Goal: Information Seeking & Learning: Learn about a topic

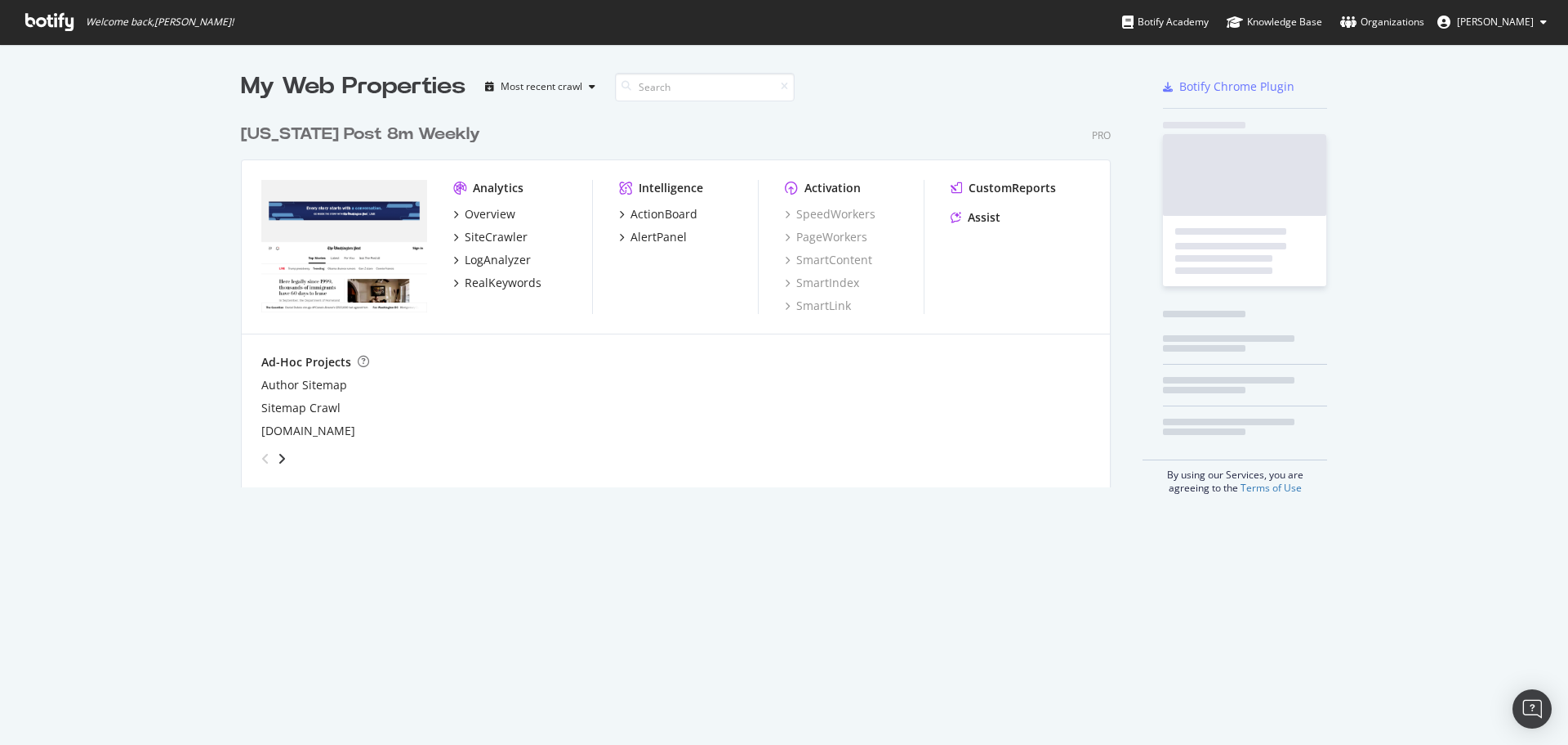
scroll to position [372, 871]
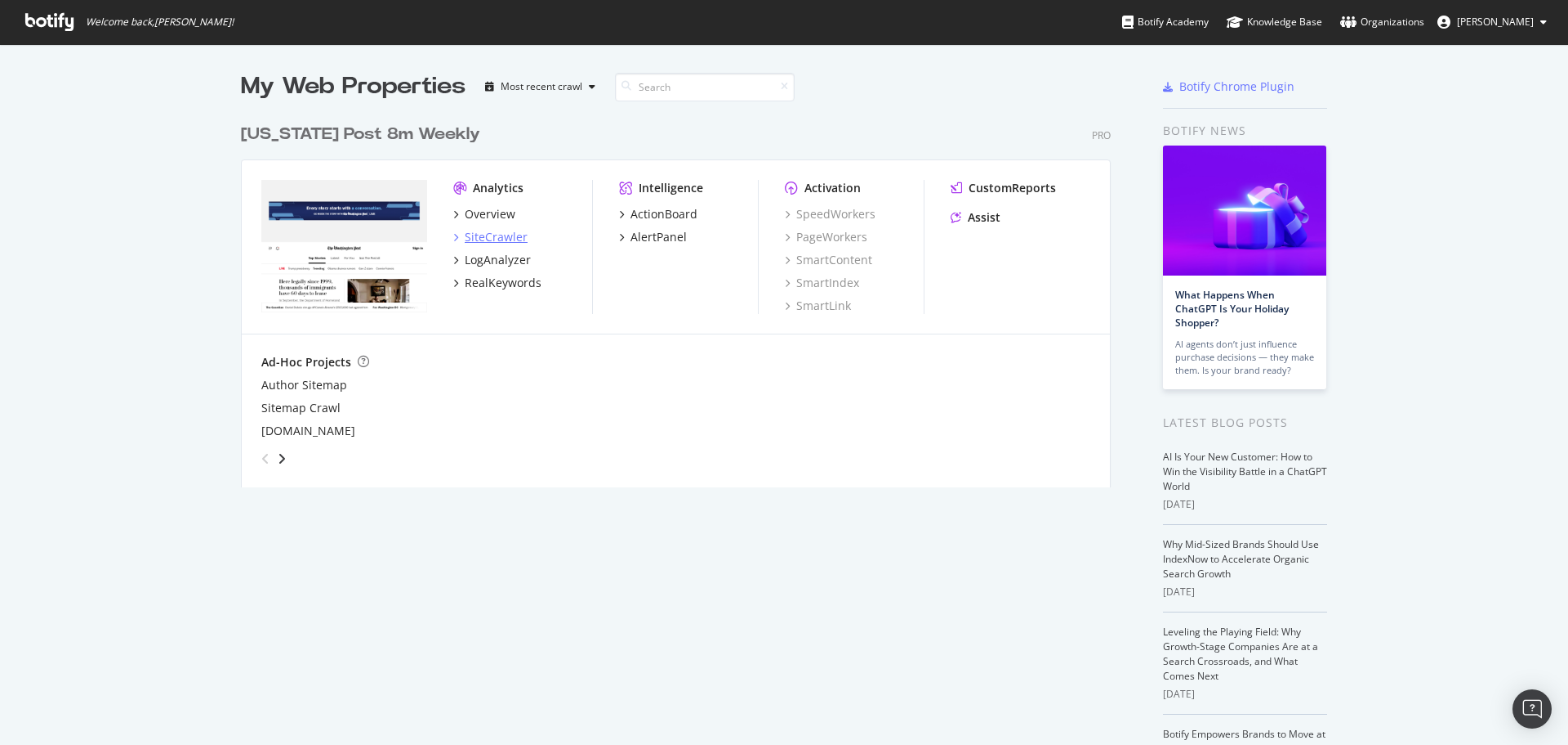
click at [483, 238] on div "SiteCrawler" at bounding box center [496, 236] width 63 height 16
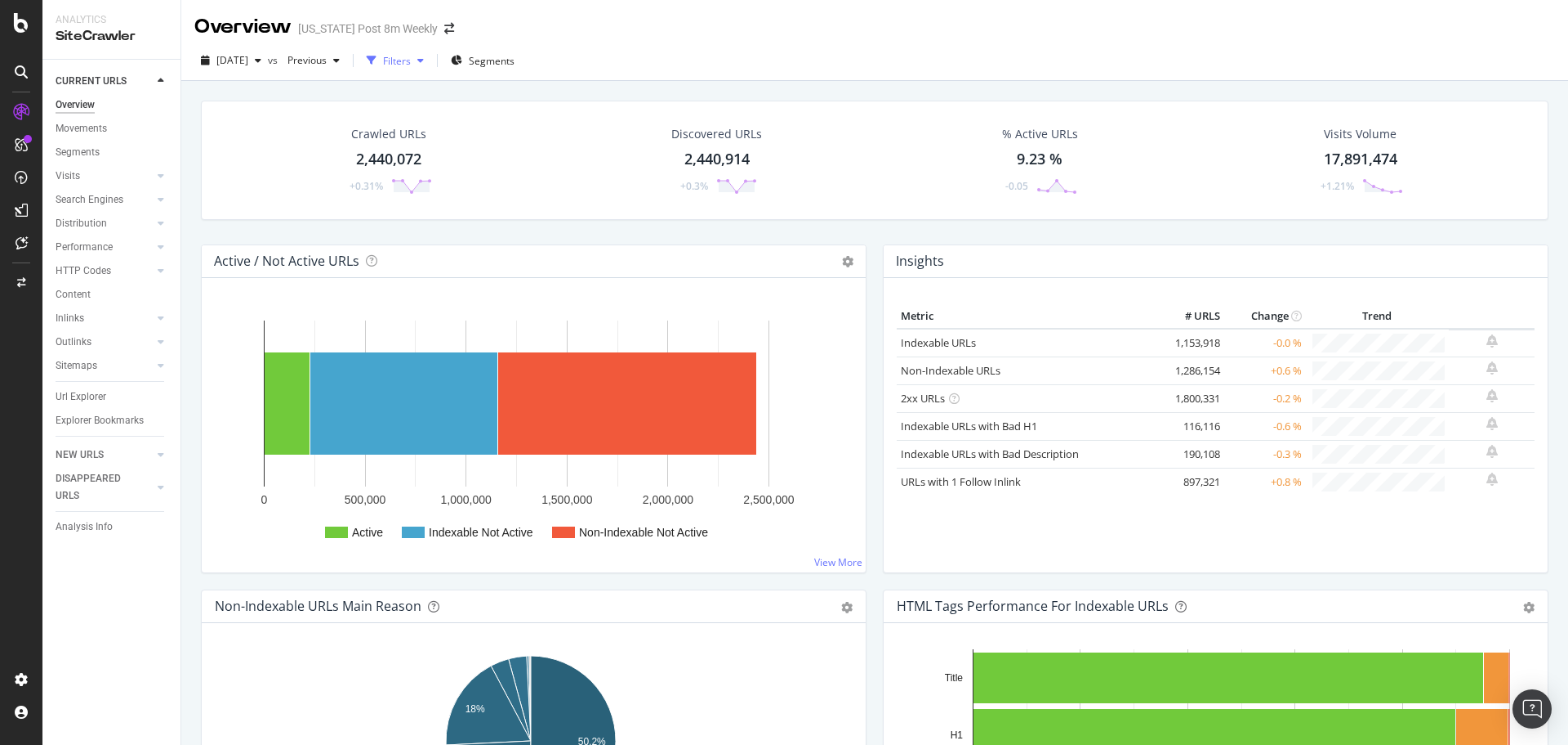
click at [424, 59] on icon "button" at bounding box center [420, 61] width 7 height 10
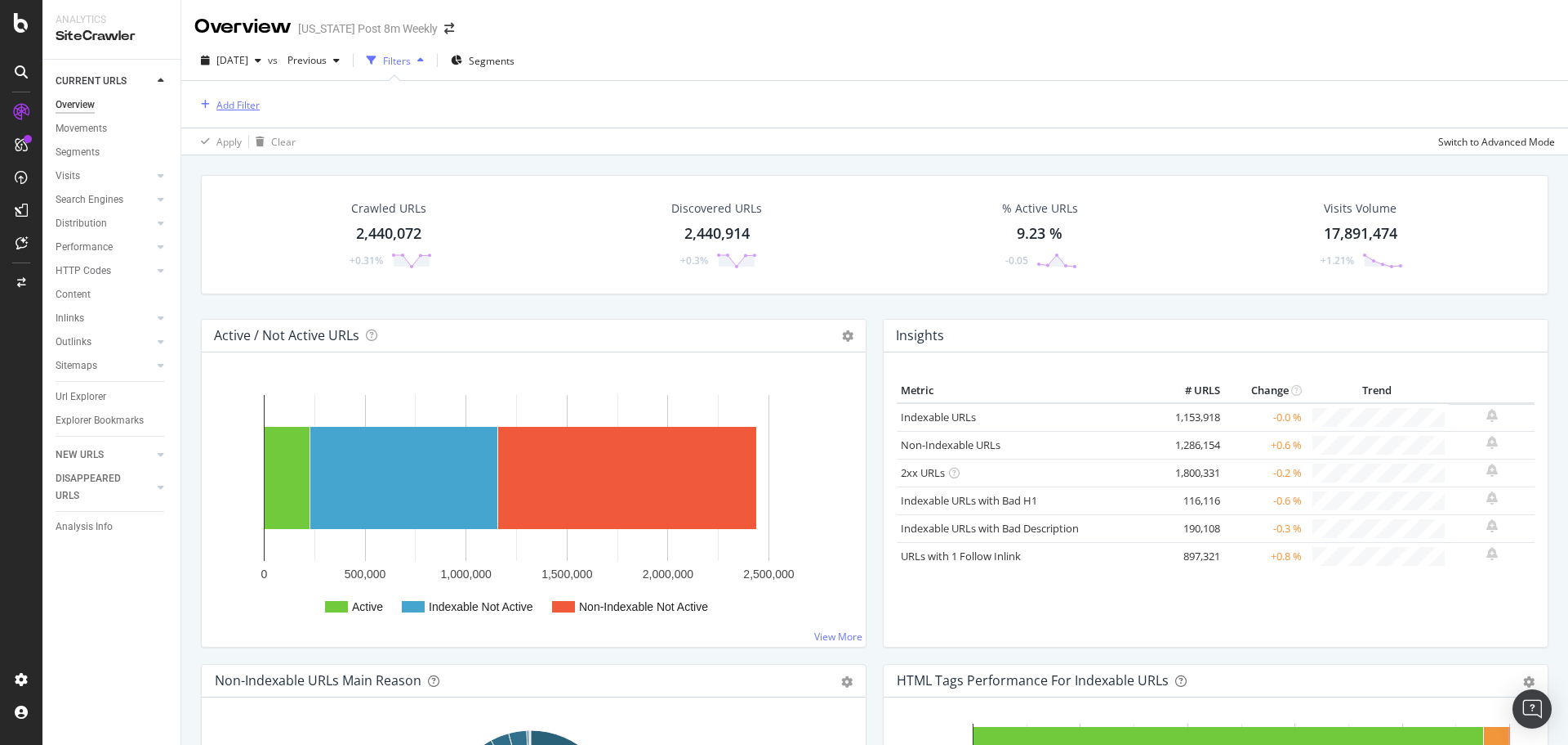
click at [244, 105] on div "Add Filter" at bounding box center [238, 105] width 43 height 13
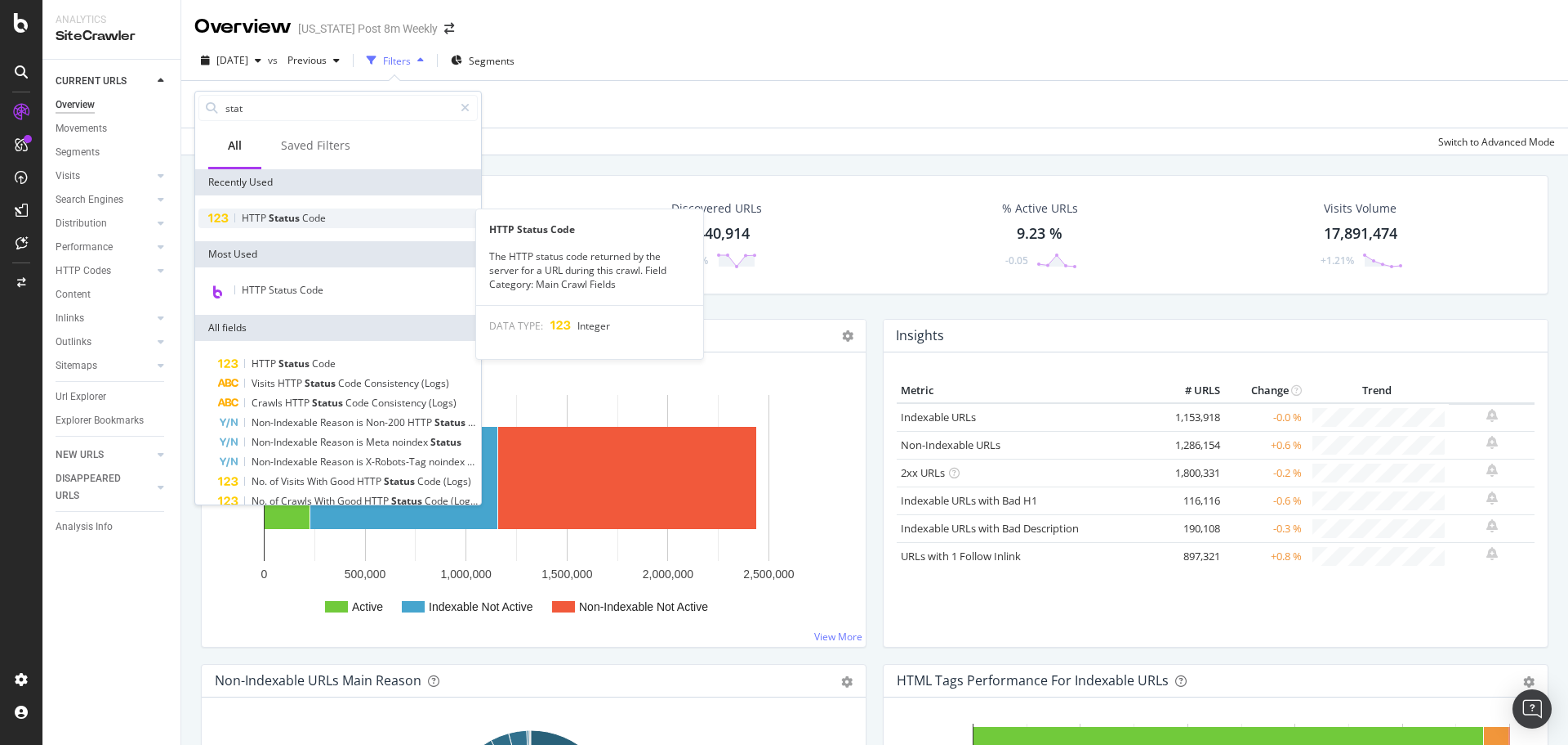
type input "stat"
click at [282, 220] on span "Status" at bounding box center [285, 218] width 34 height 13
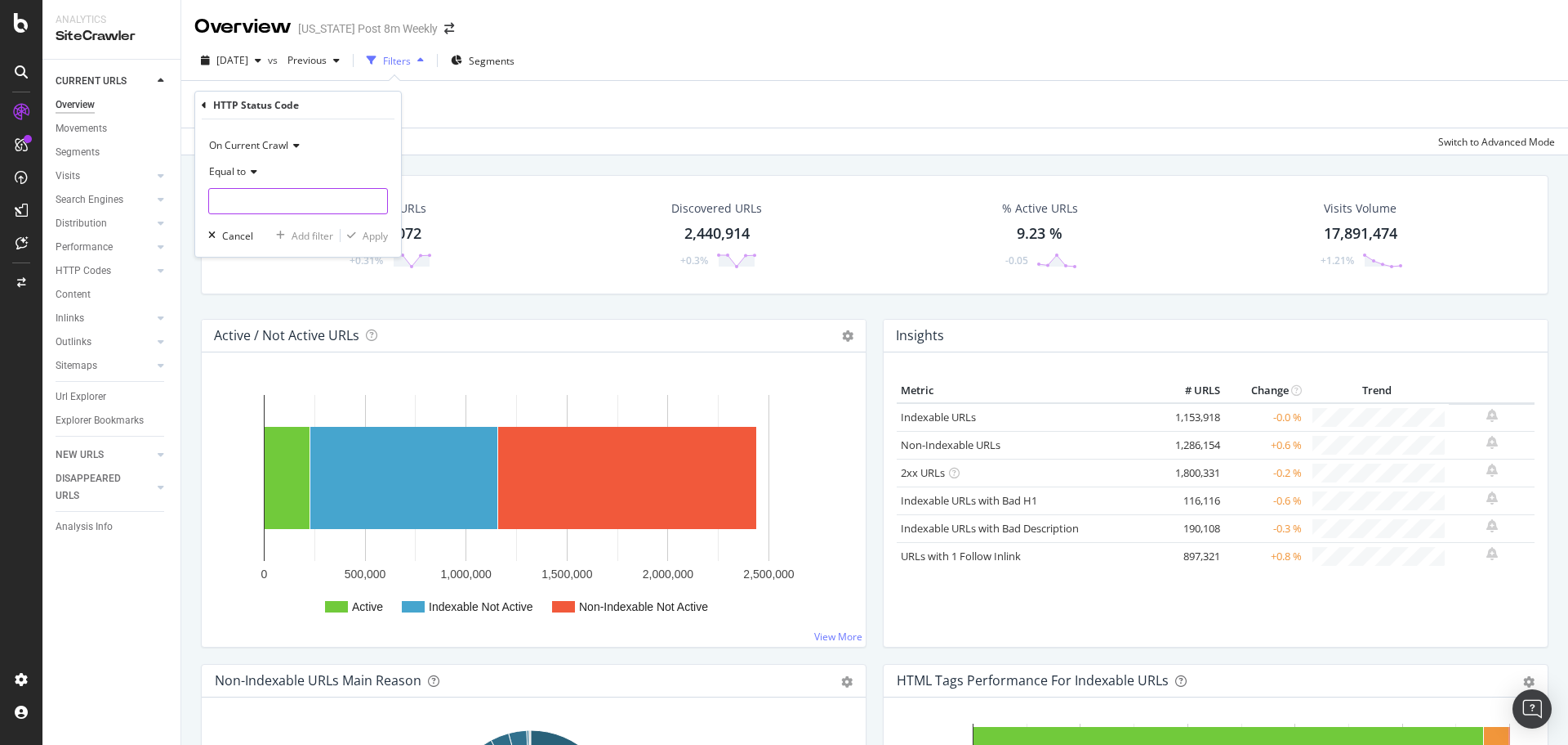
click at [275, 198] on input "number" at bounding box center [298, 200] width 180 height 26
type input "404"
click at [276, 220] on span "404" at bounding box center [270, 223] width 115 height 13
click at [379, 236] on div "Apply" at bounding box center [376, 235] width 25 height 13
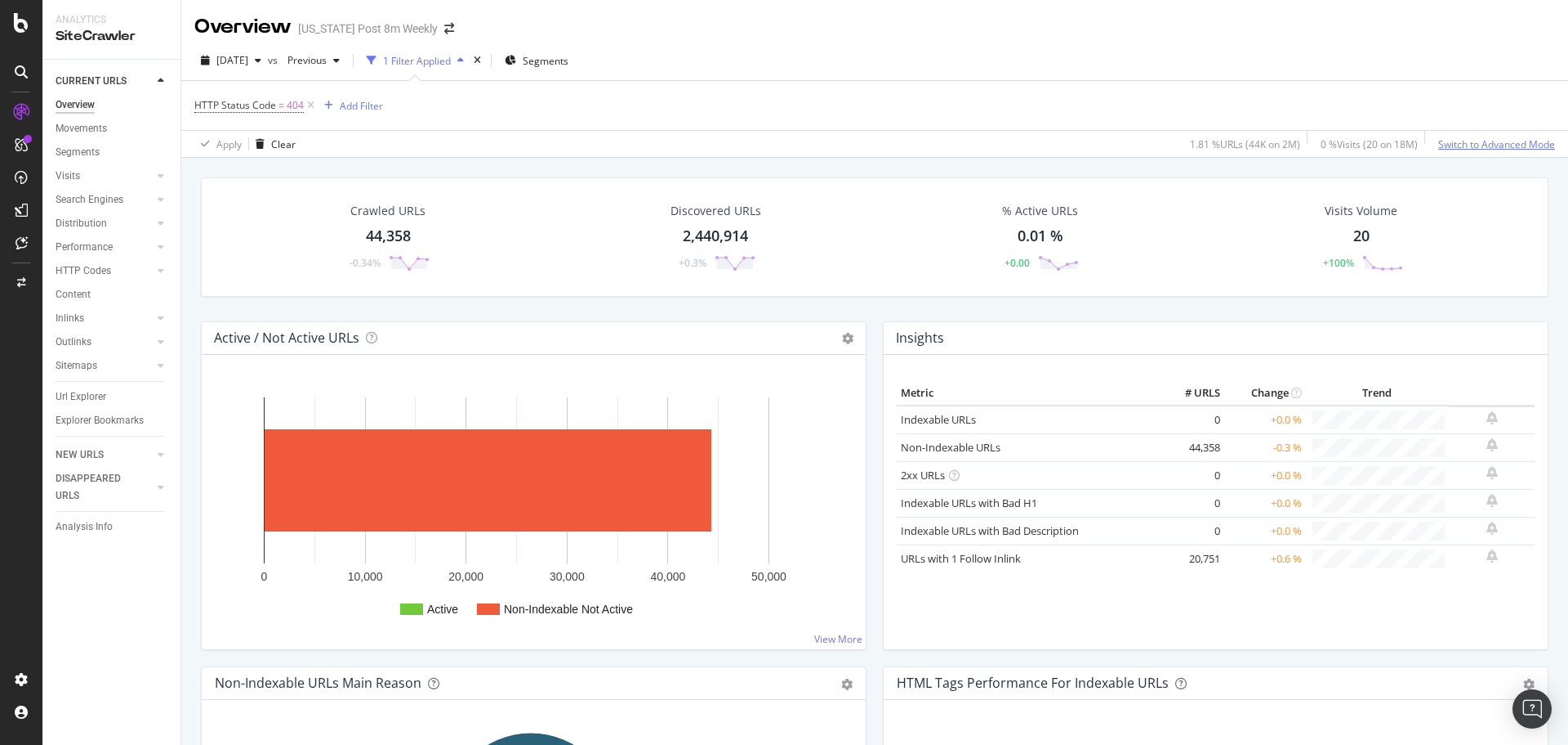
click at [1470, 149] on div "Switch to Advanced Mode" at bounding box center [1497, 144] width 117 height 13
click at [1470, 150] on div "Switch back to Simple mode" at bounding box center [1491, 144] width 126 height 13
click at [1457, 148] on div "Switch to Advanced Mode" at bounding box center [1497, 144] width 117 height 13
click at [1457, 148] on div "Switch back to Simple mode" at bounding box center [1491, 144] width 126 height 13
click at [562, 61] on span "Segments" at bounding box center [545, 61] width 45 height 13
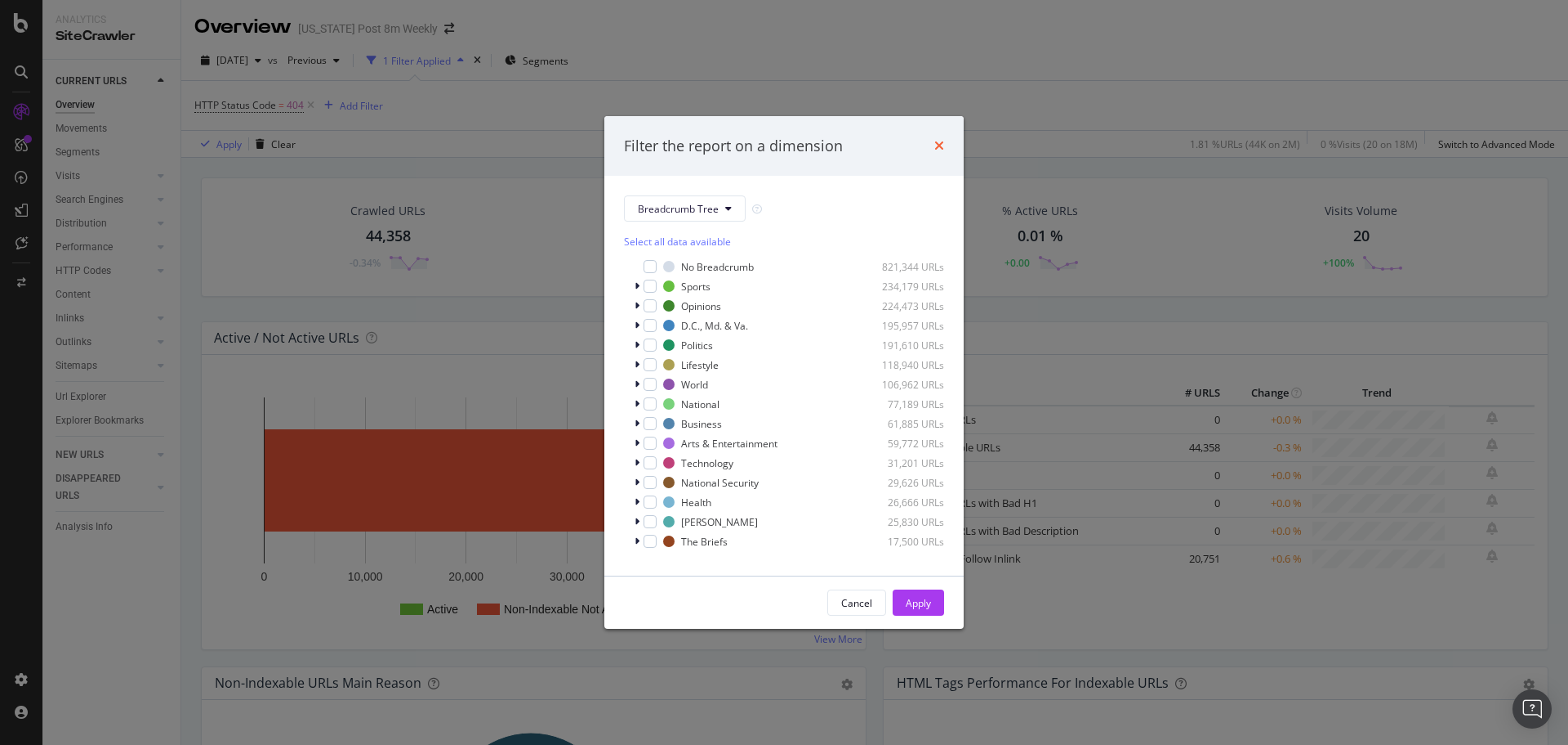
click at [940, 145] on icon "times" at bounding box center [939, 146] width 10 height 13
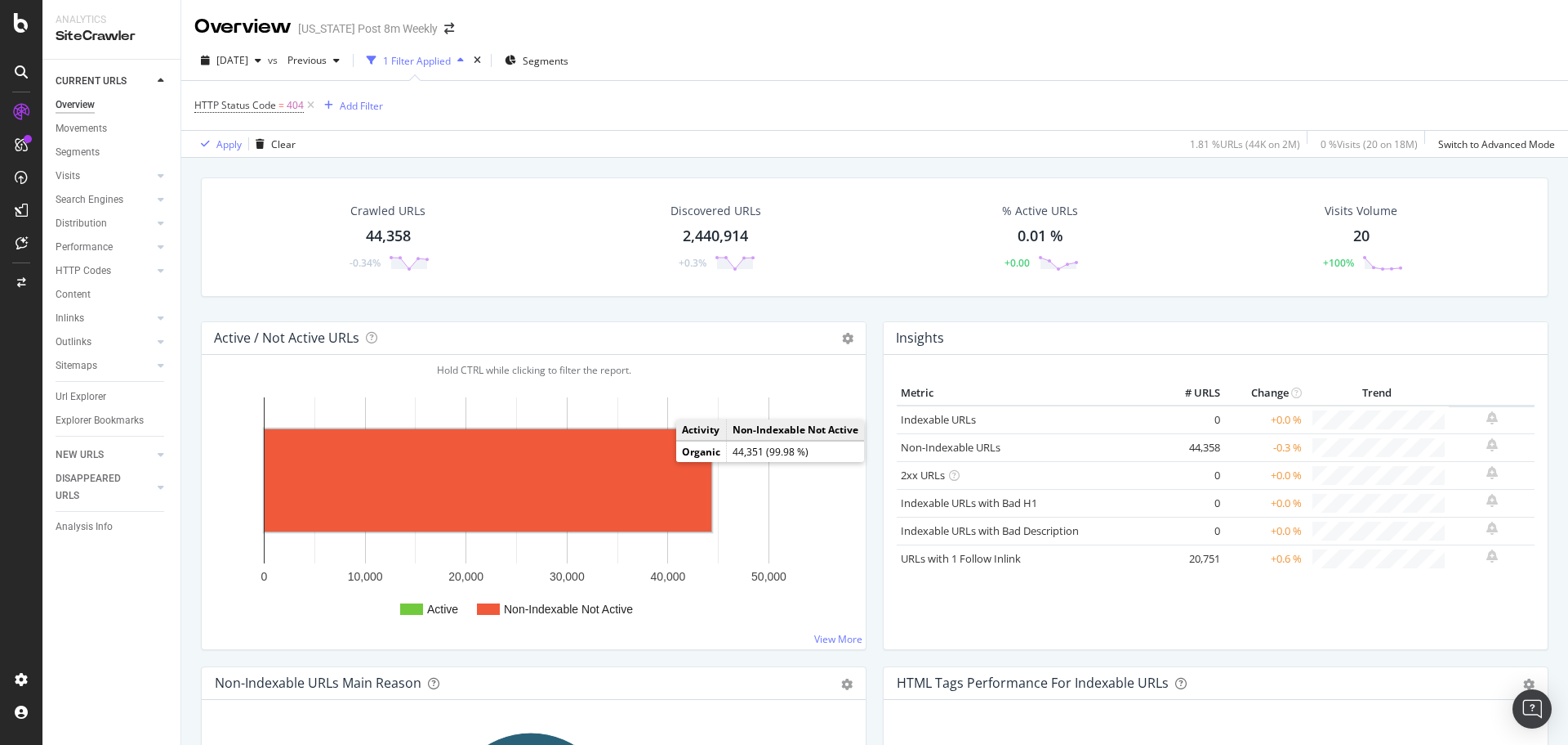
click at [597, 469] on rect "A chart." at bounding box center [488, 480] width 447 height 102
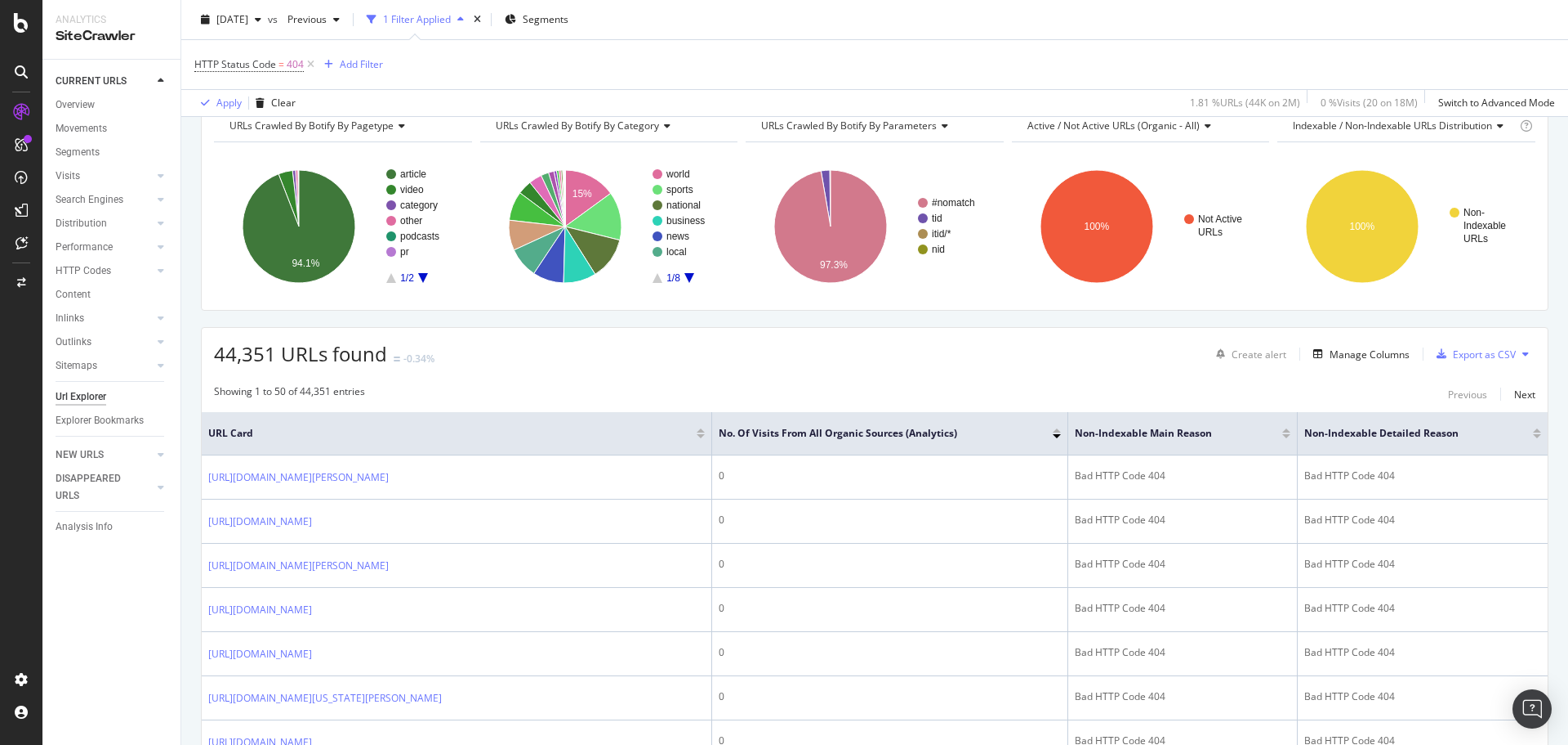
scroll to position [164, 0]
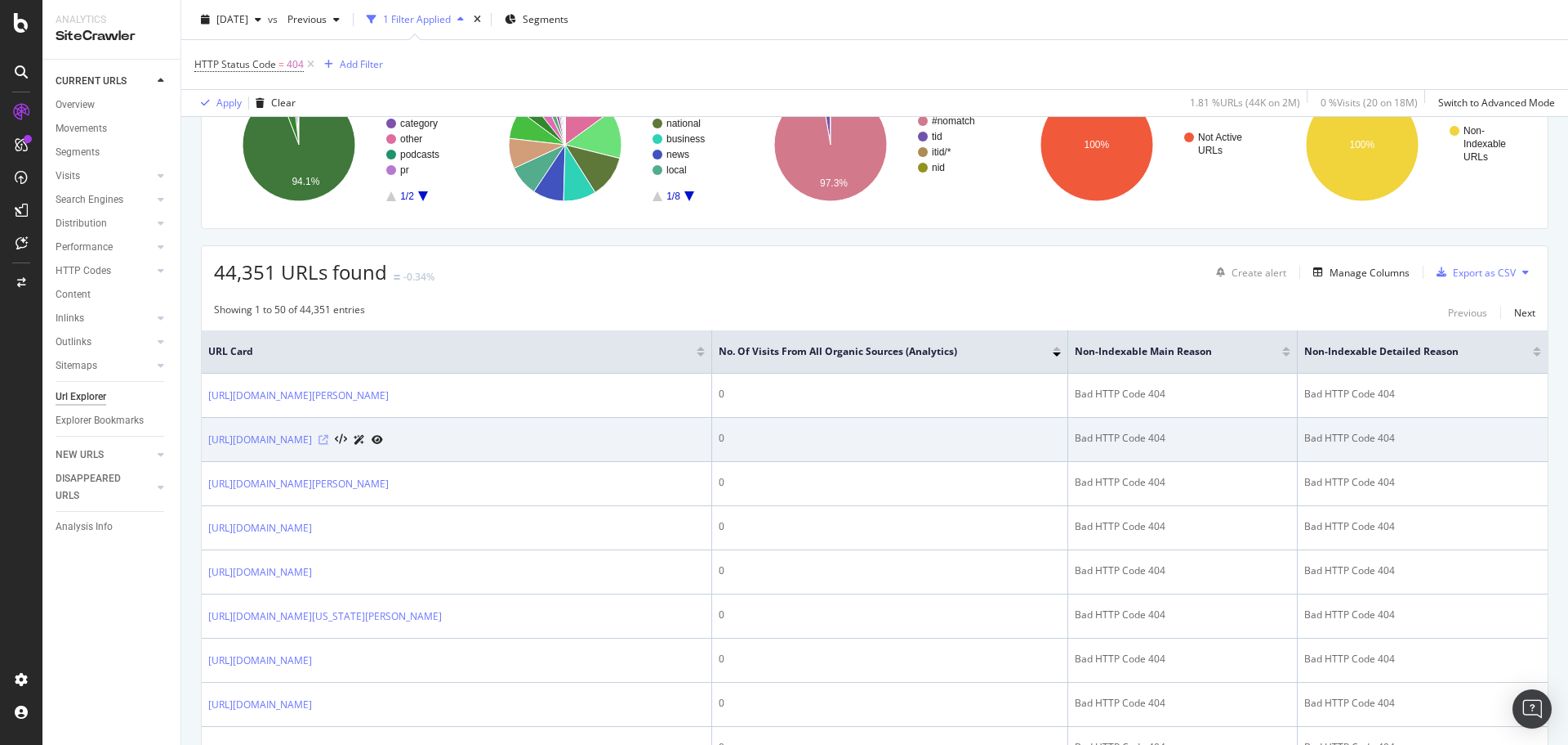
click at [328, 444] on icon at bounding box center [324, 439] width 10 height 10
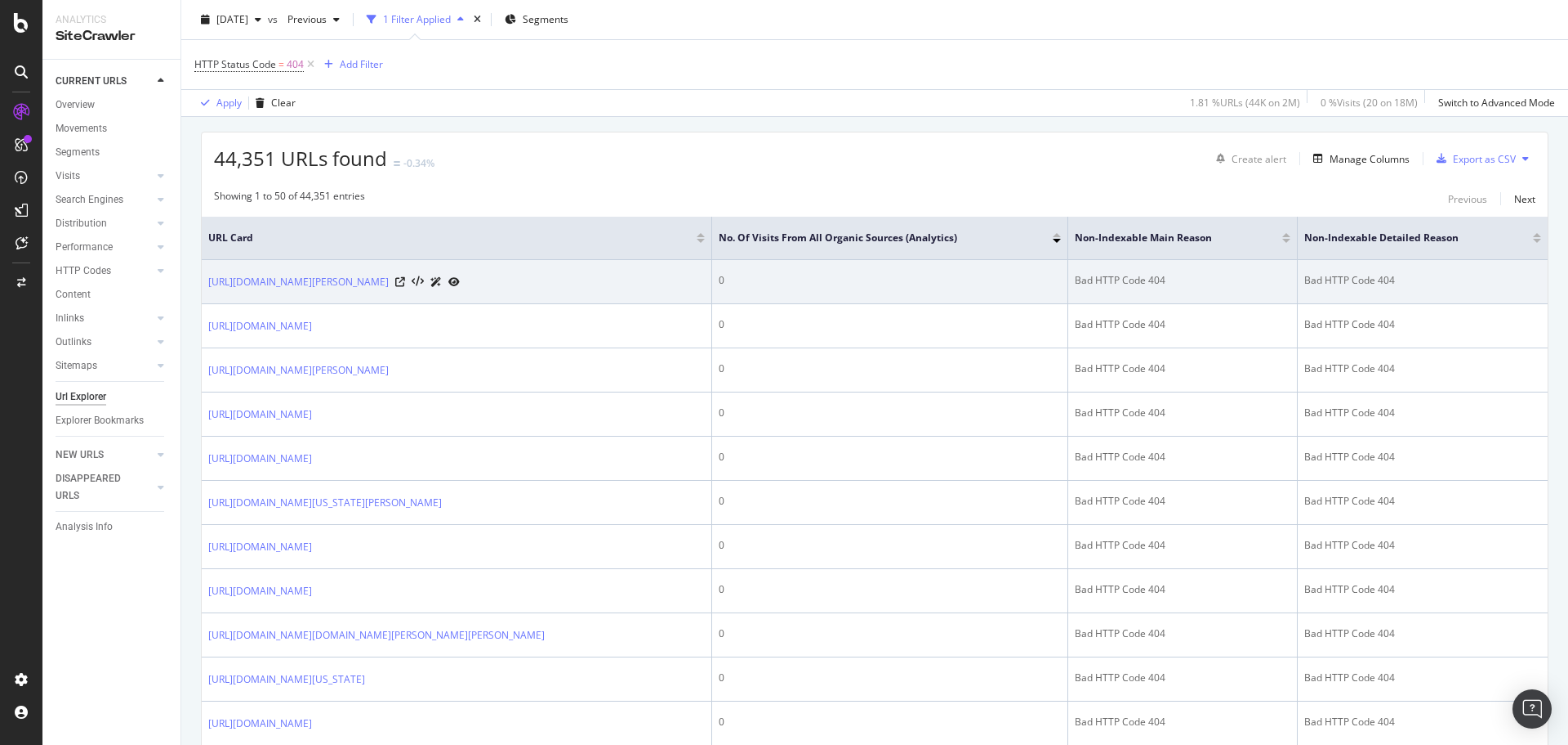
scroll to position [0, 0]
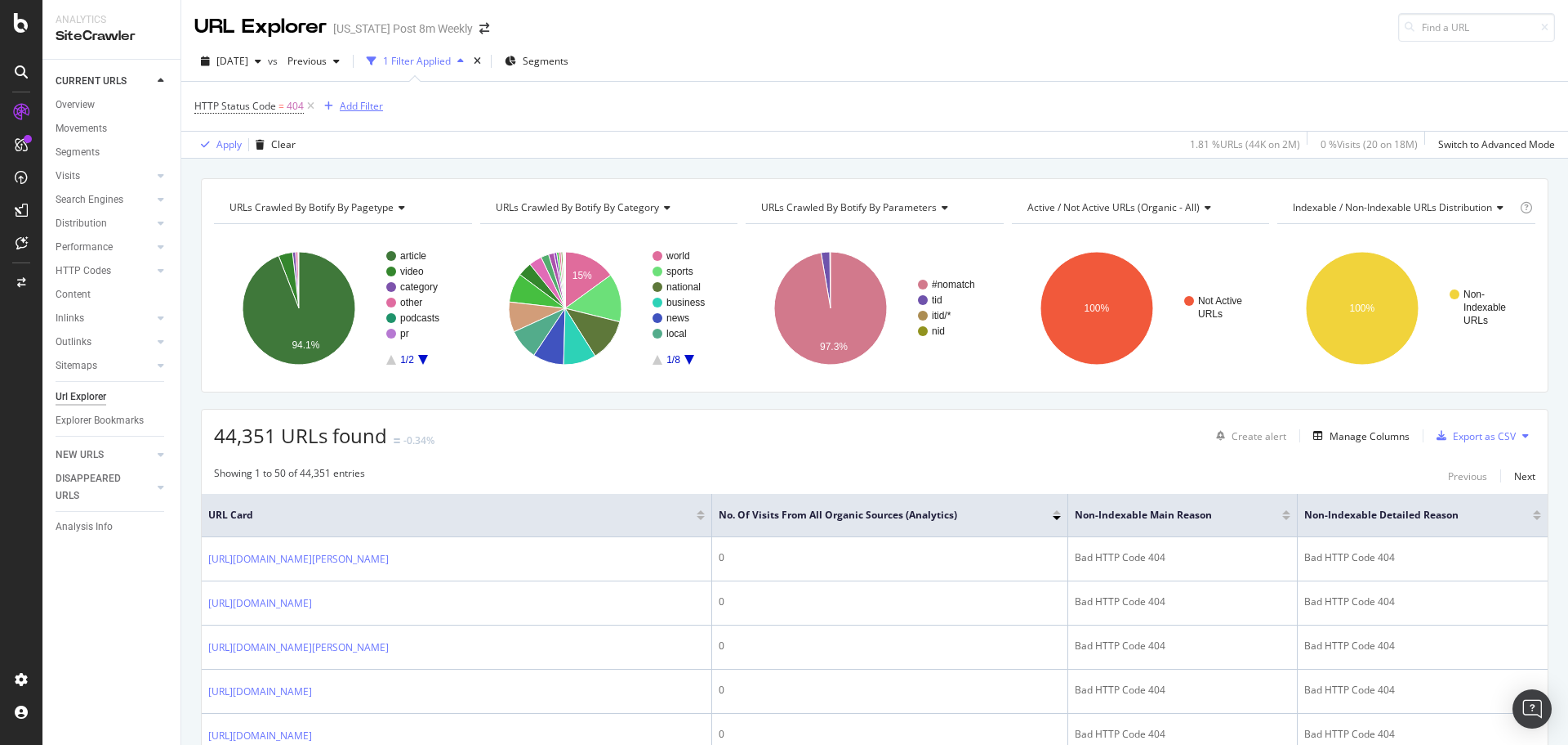
click at [372, 106] on div "Add Filter" at bounding box center [361, 106] width 43 height 13
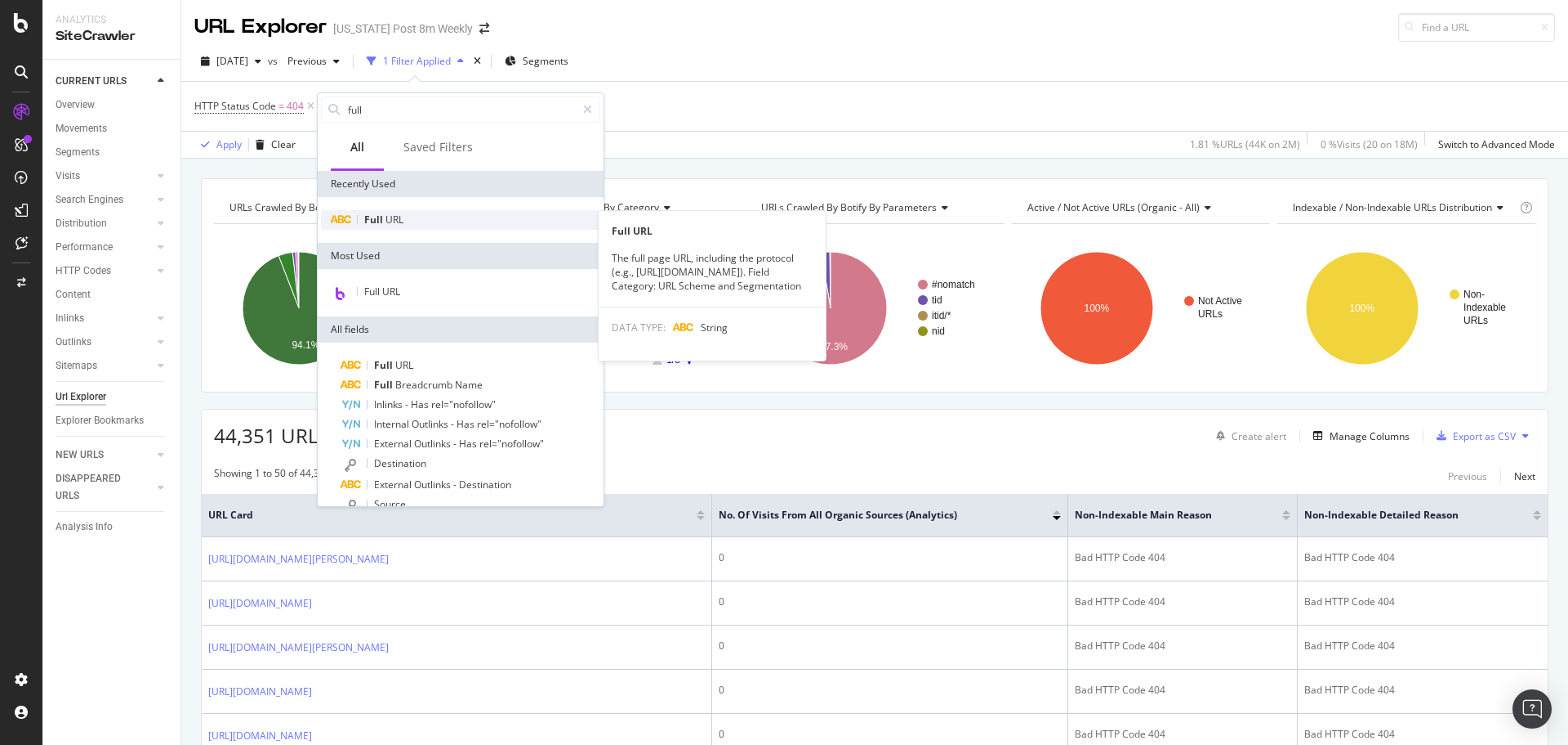
type input "full"
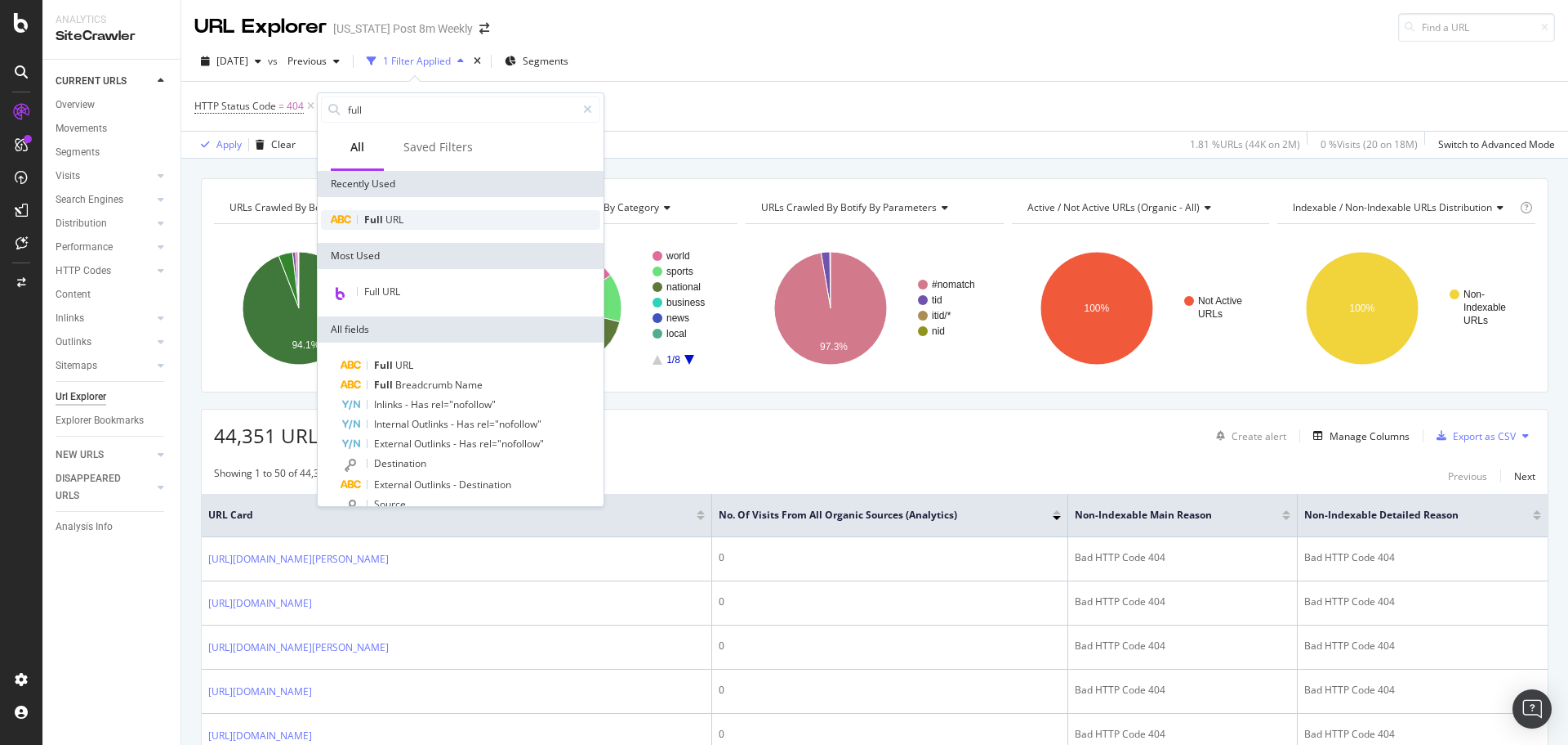
click at [379, 218] on span "Full" at bounding box center [375, 220] width 21 height 13
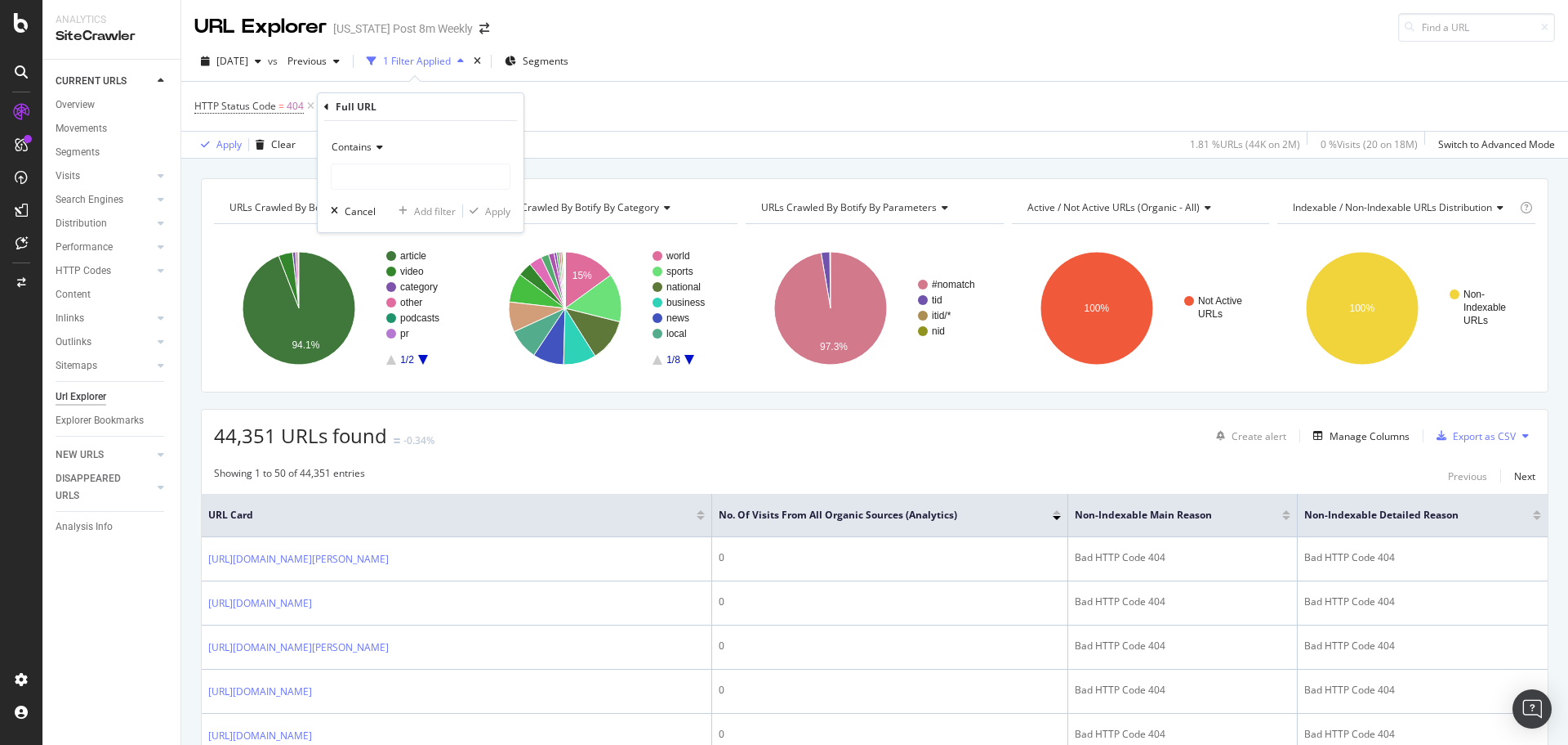
click at [379, 152] on icon at bounding box center [378, 147] width 12 height 10
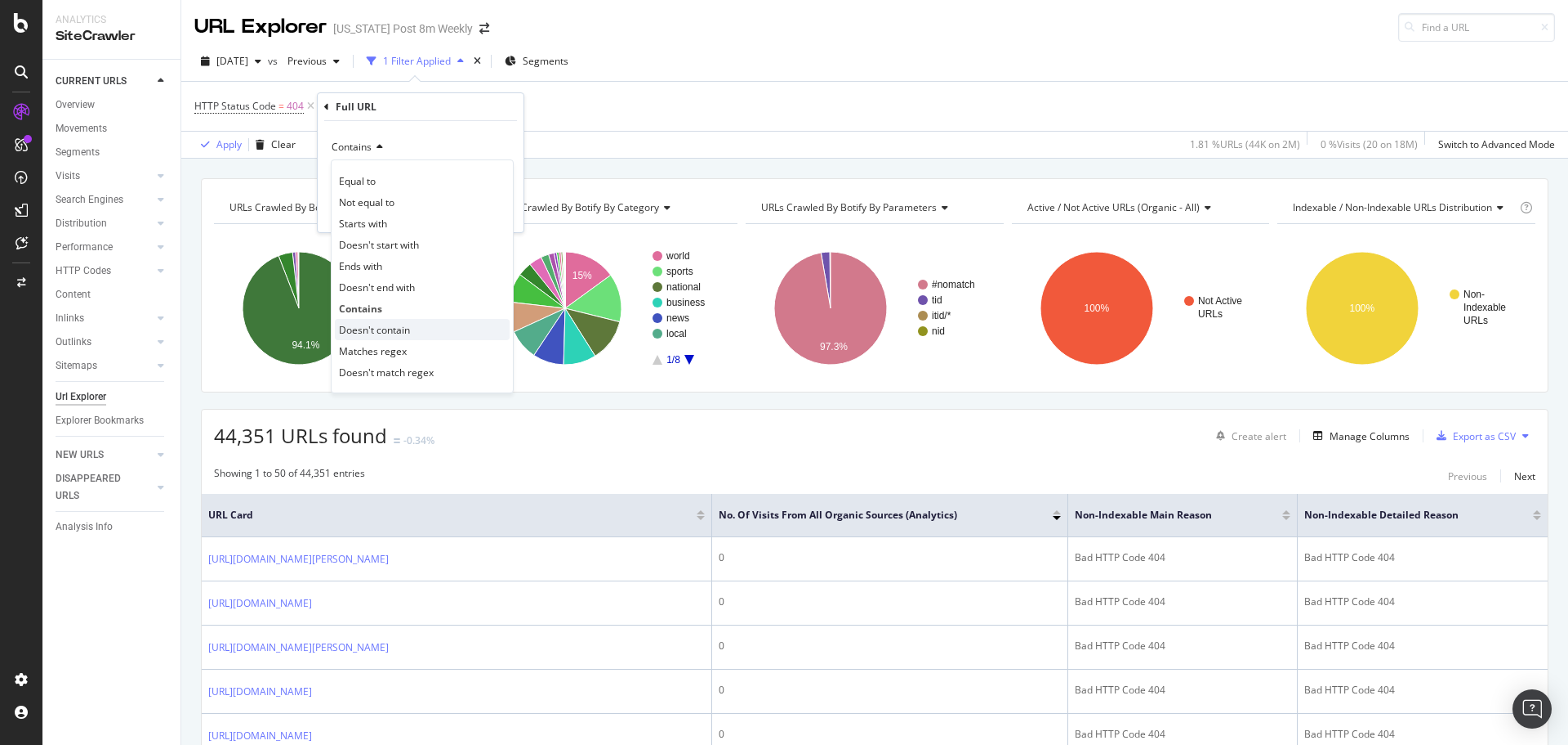
click at [393, 327] on span "Doesn't contain" at bounding box center [375, 330] width 71 height 13
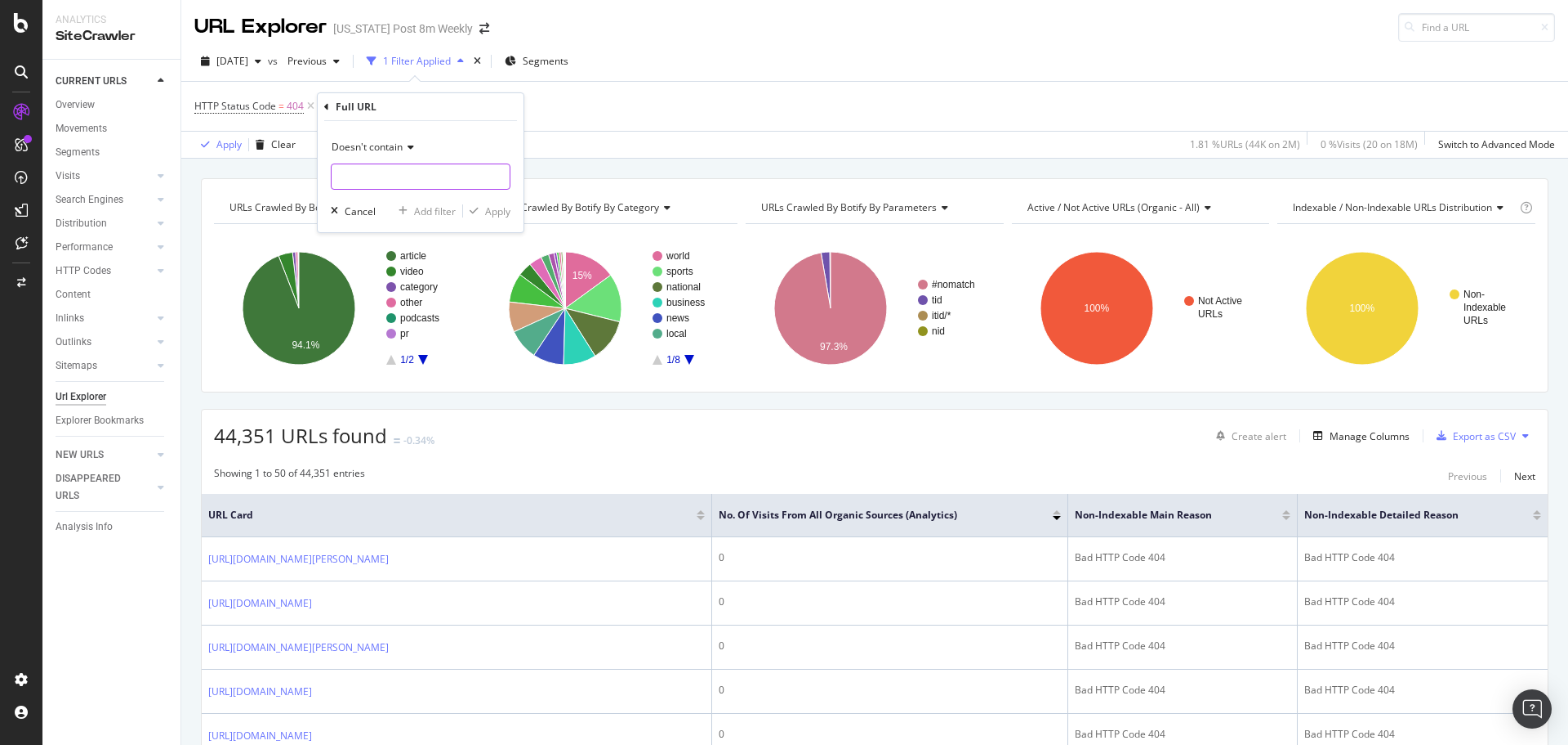
click at [390, 177] on input "text" at bounding box center [420, 176] width 178 height 26
type input "story.html"
click at [406, 146] on icon at bounding box center [408, 147] width 12 height 10
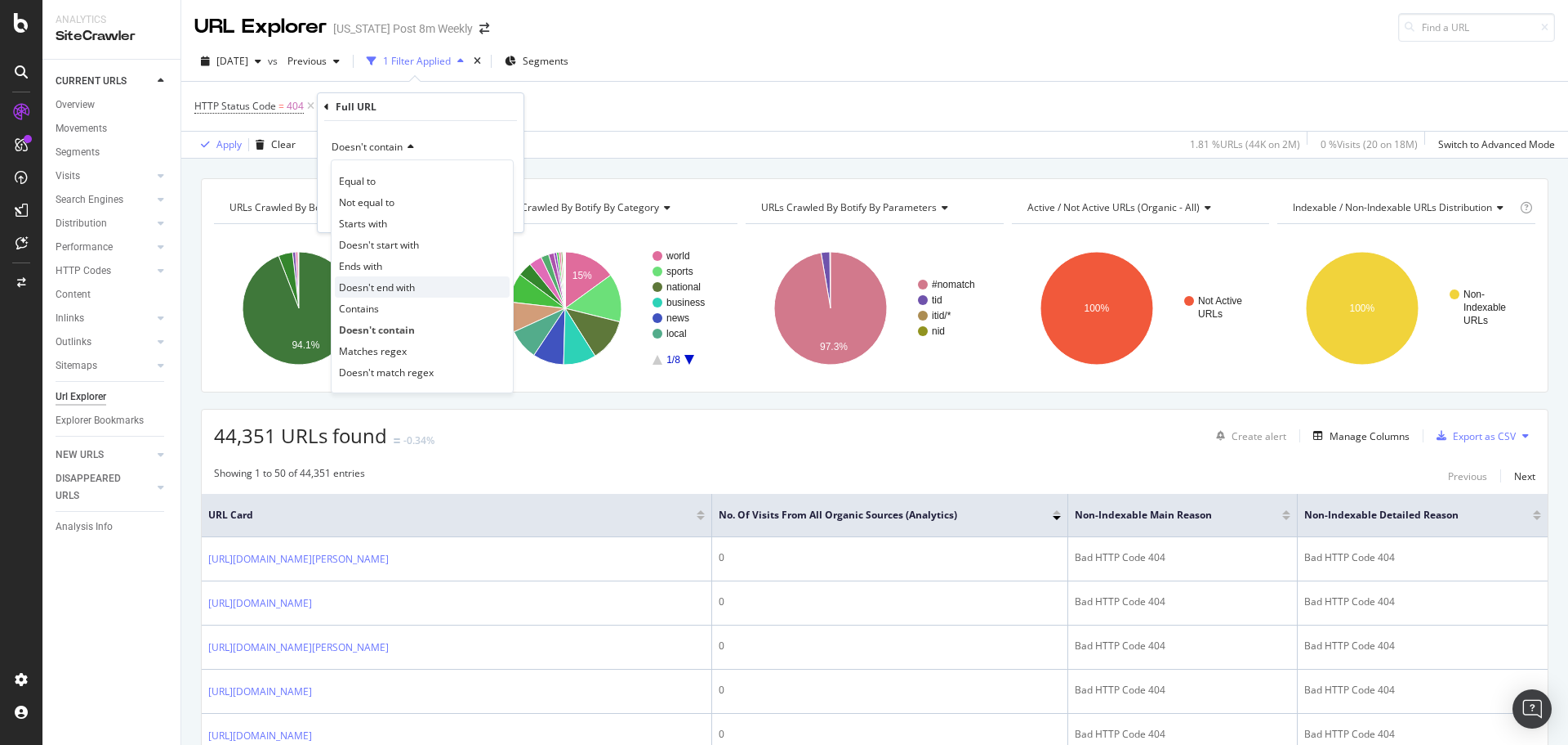
click at [399, 297] on div "Doesn't end with" at bounding box center [423, 287] width 175 height 21
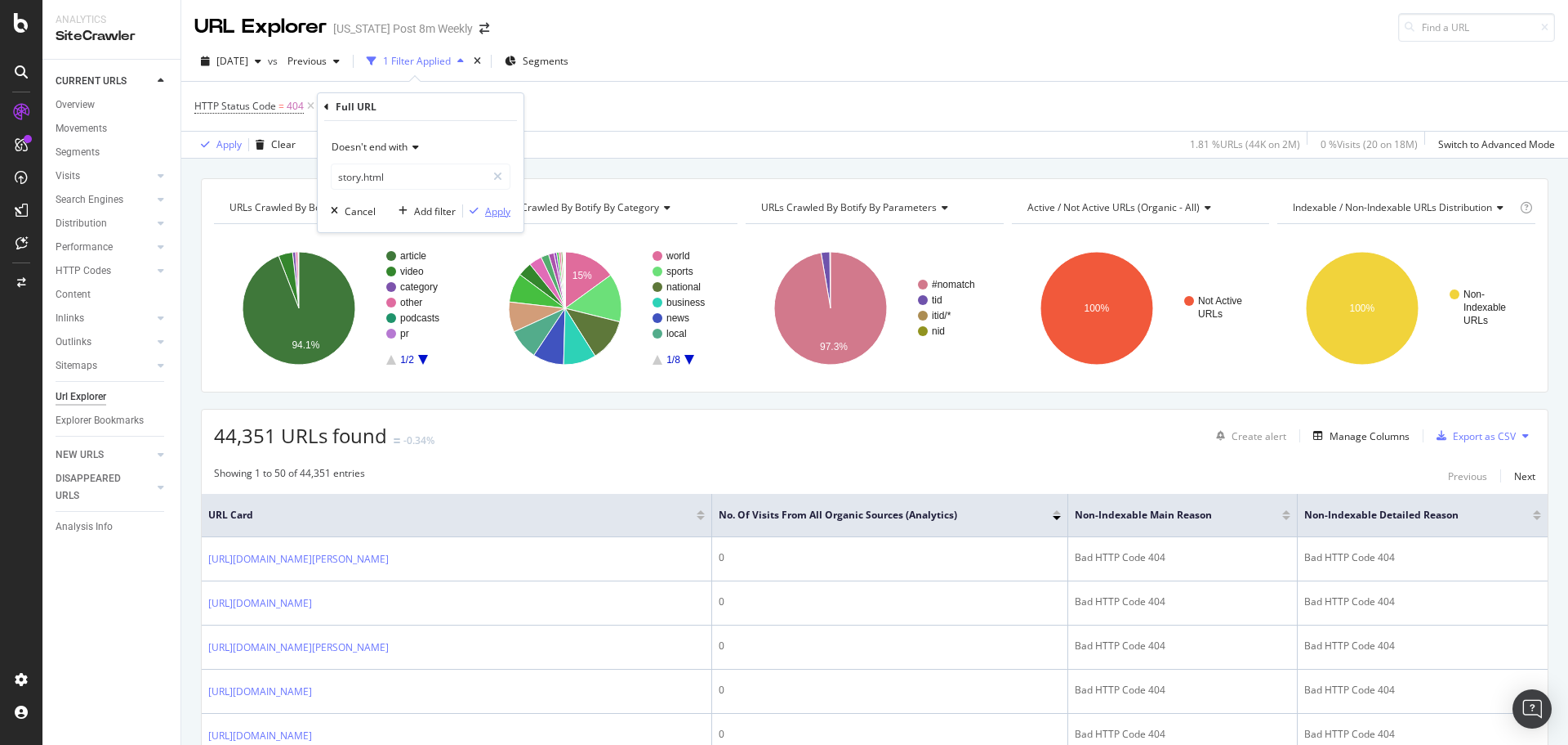
click at [489, 204] on div "Apply" at bounding box center [498, 211] width 25 height 13
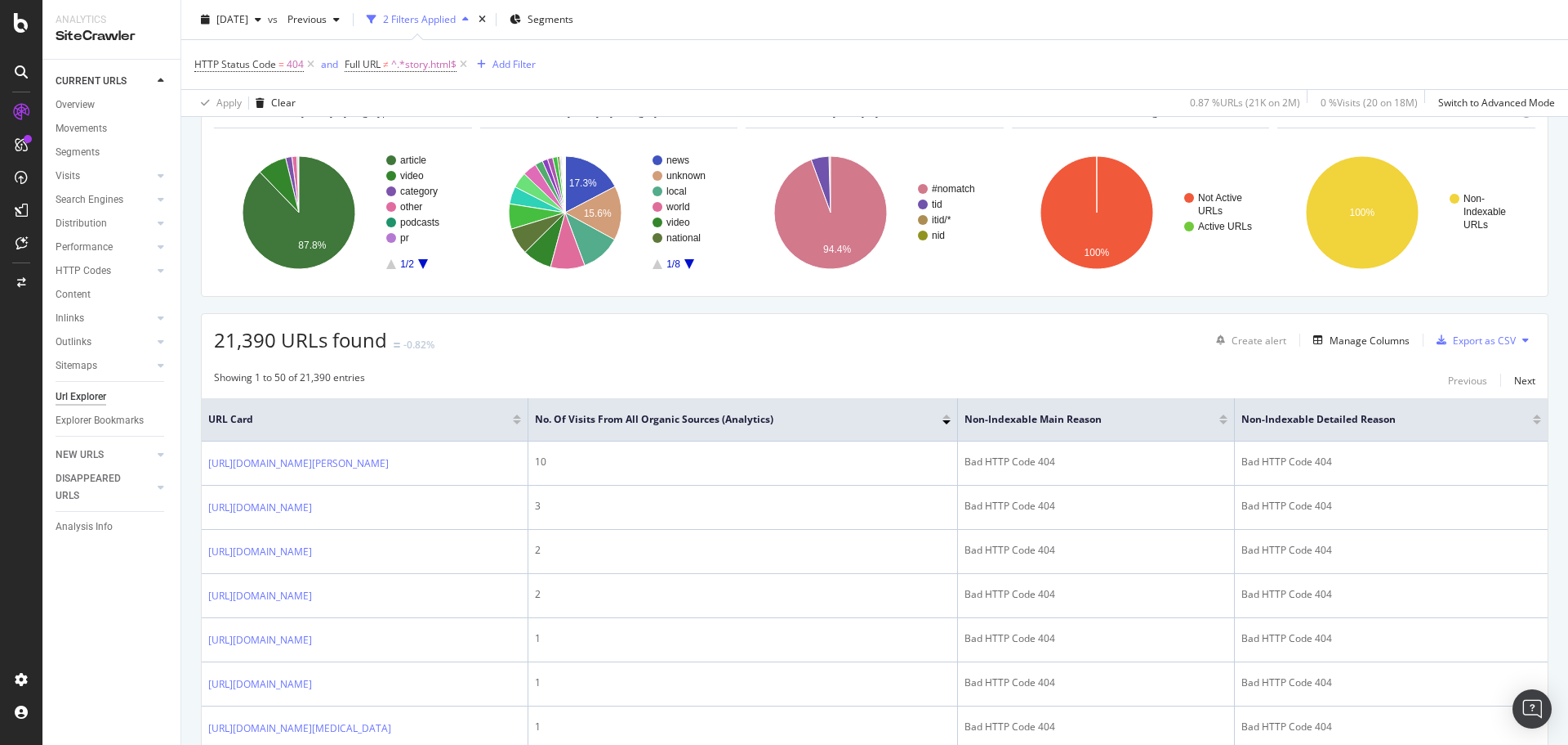
scroll to position [97, 0]
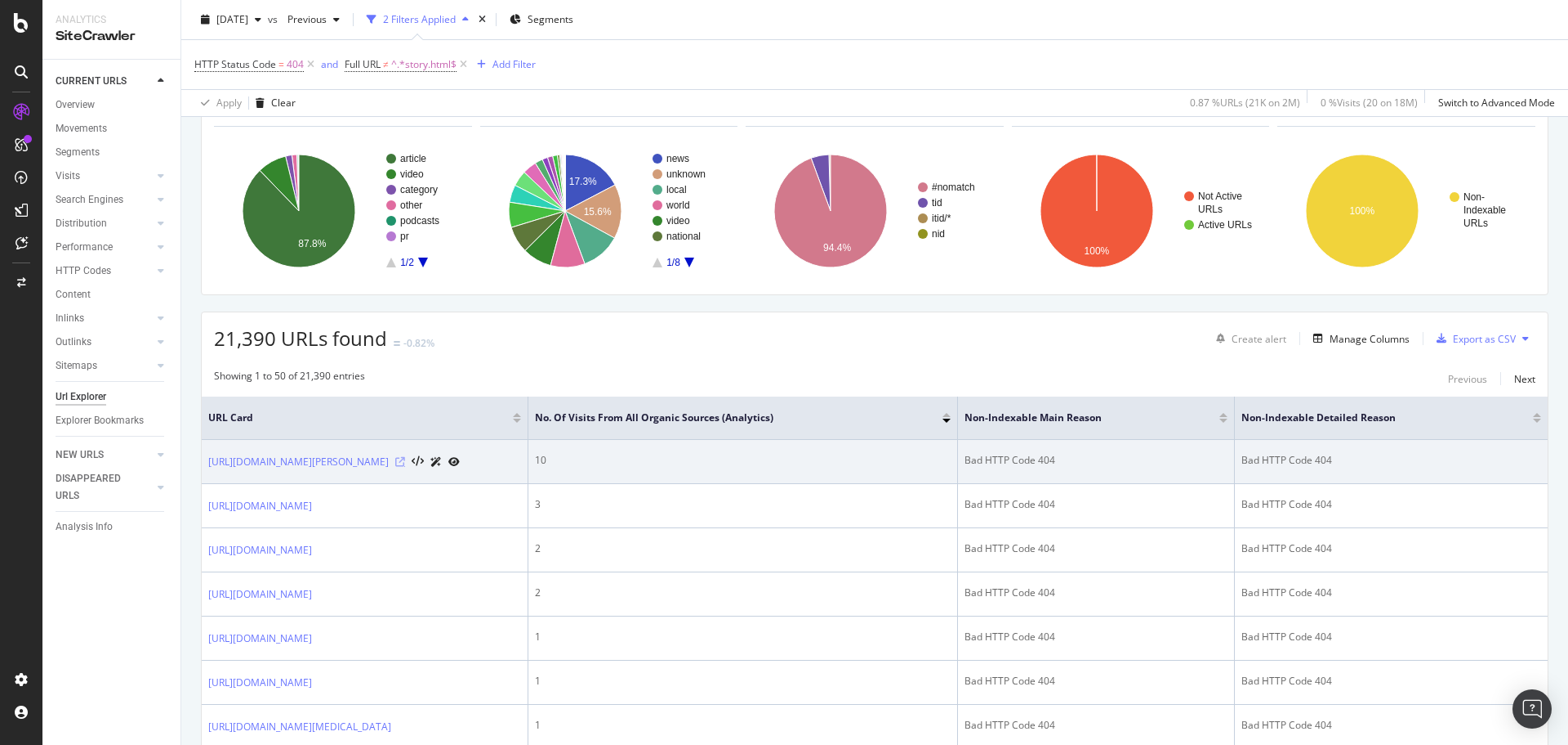
click at [405, 466] on icon at bounding box center [401, 462] width 10 height 10
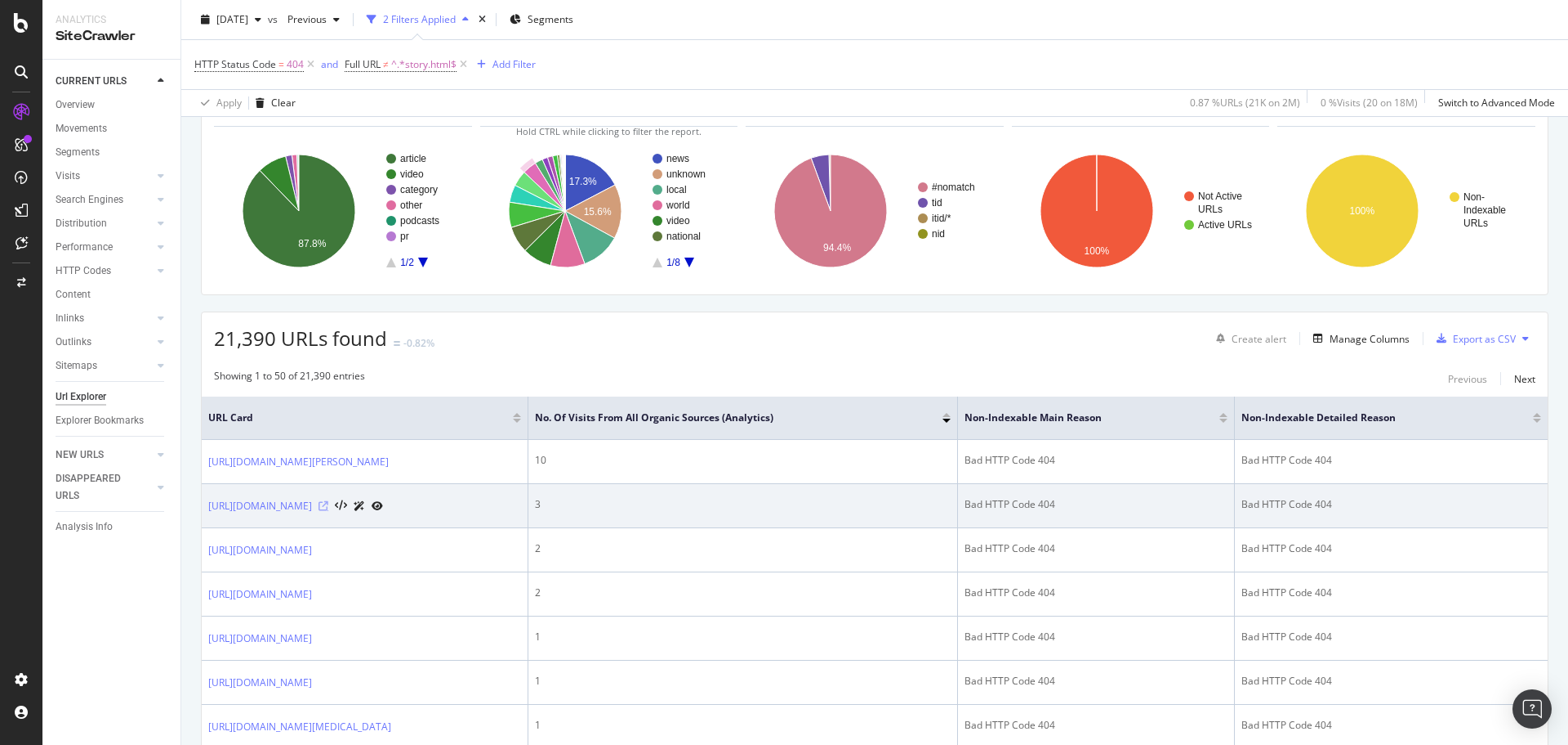
click at [328, 511] on icon at bounding box center [324, 506] width 10 height 10
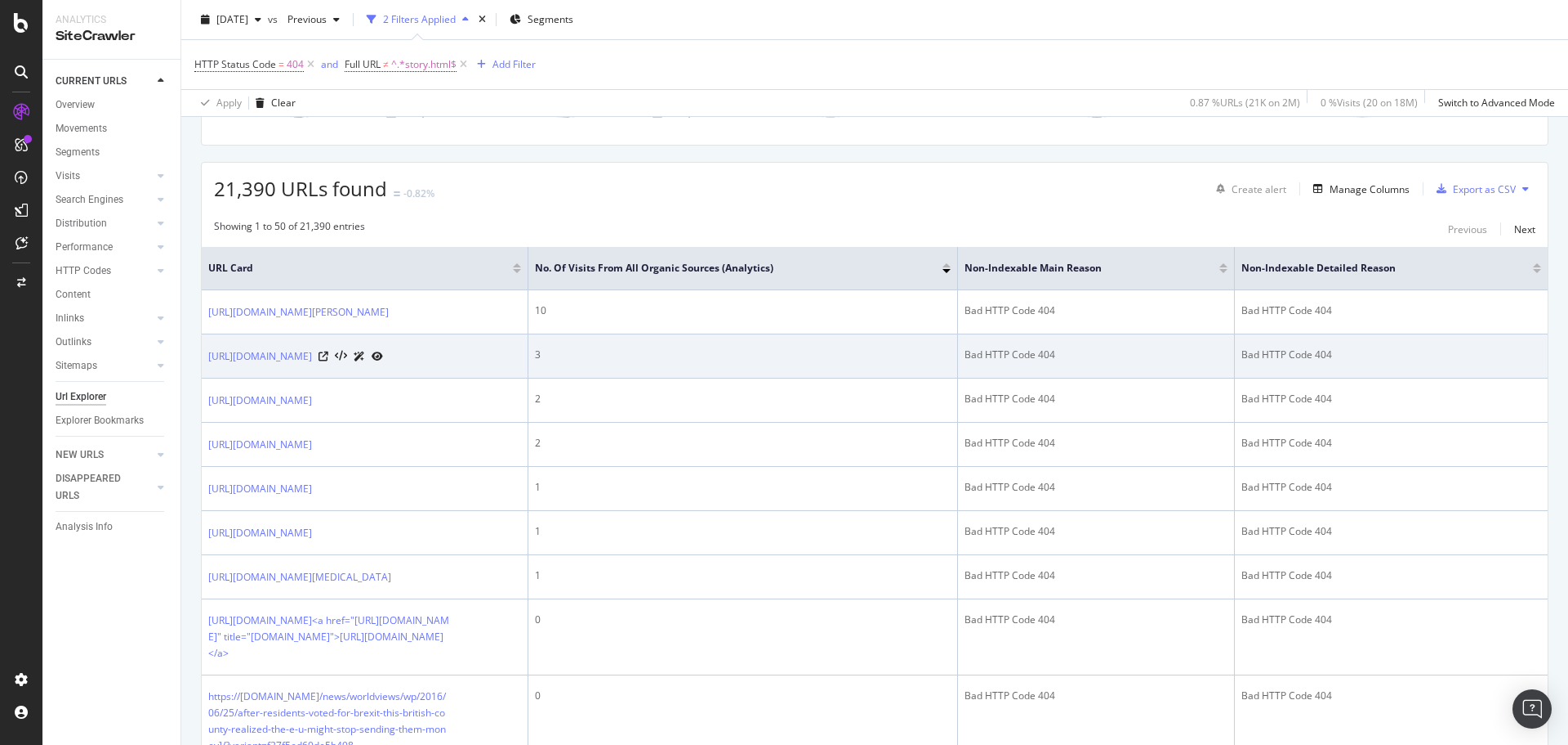
scroll to position [130, 0]
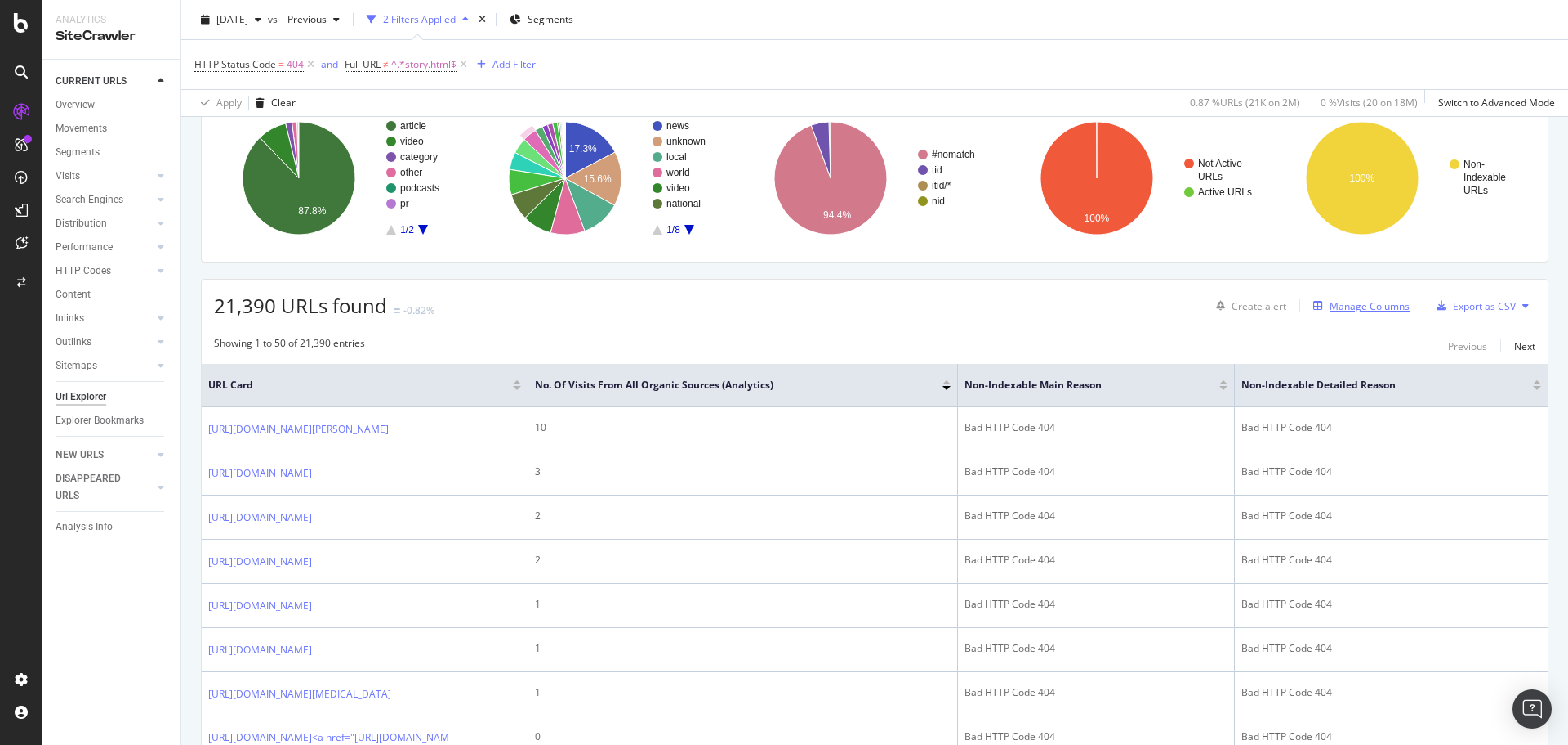
click at [1346, 303] on div "Manage Columns" at bounding box center [1370, 306] width 80 height 13
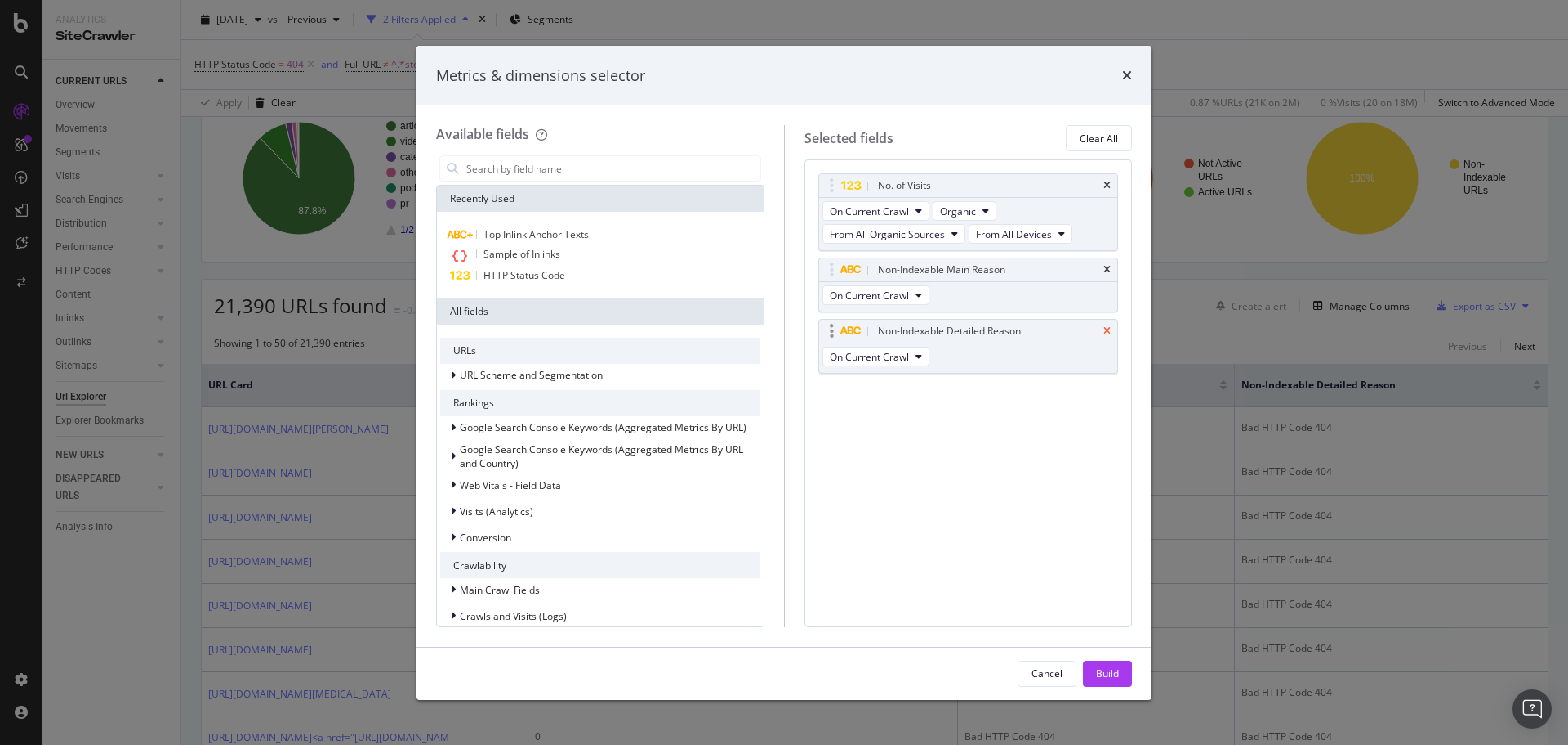
click at [1106, 332] on icon "times" at bounding box center [1108, 331] width 8 height 10
click at [1106, 271] on icon "times" at bounding box center [1108, 270] width 8 height 10
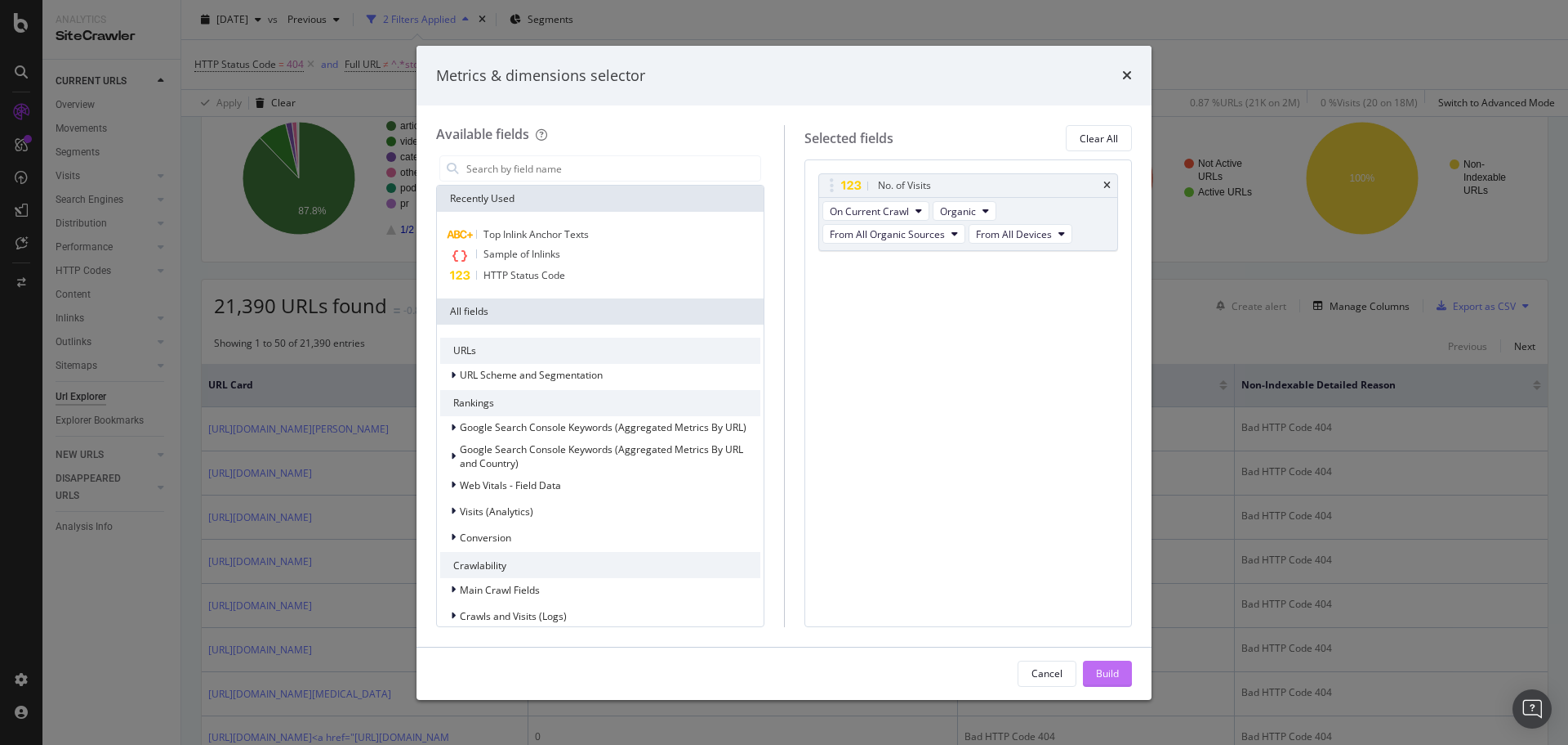
click at [1110, 674] on div "Build" at bounding box center [1108, 673] width 23 height 13
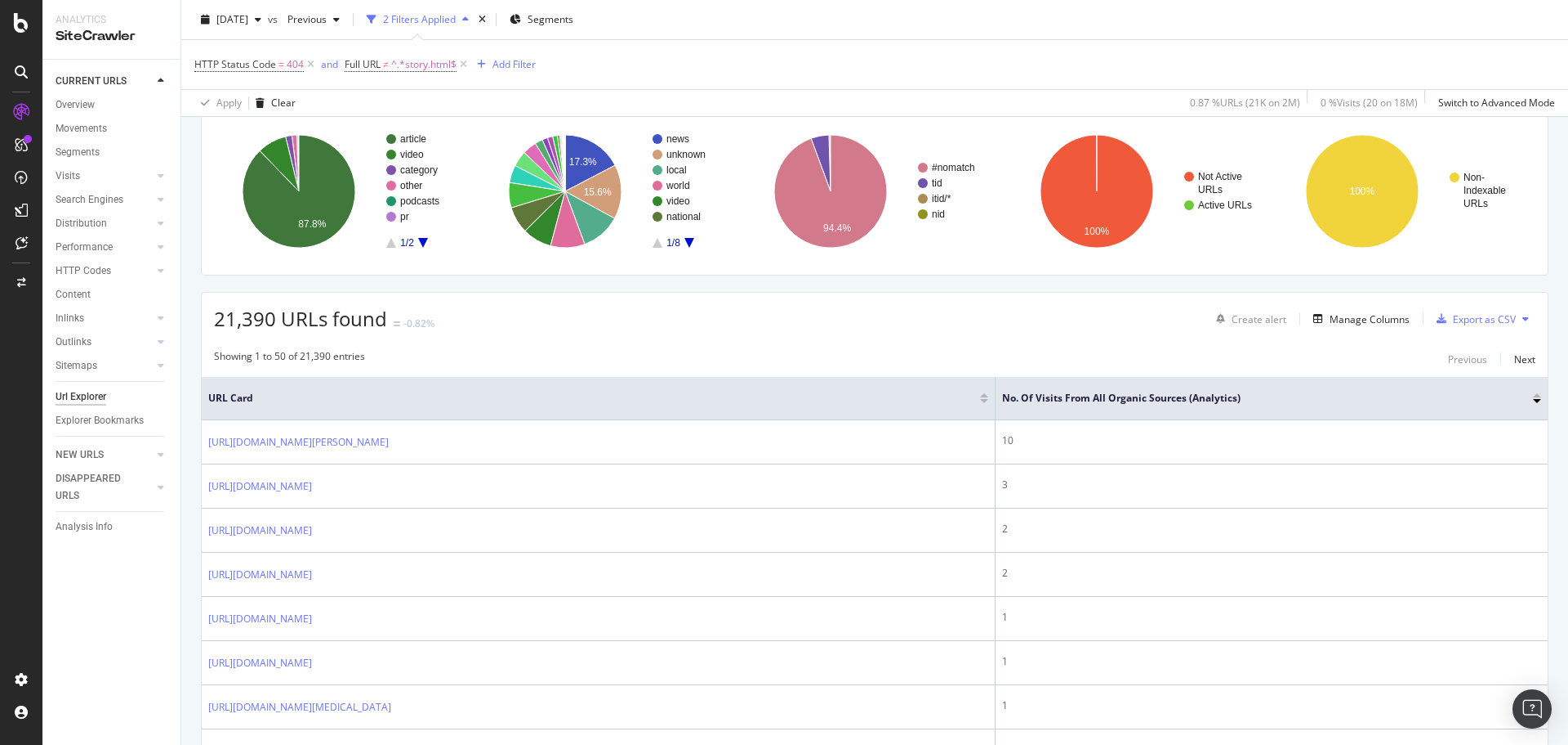
scroll to position [121, 0]
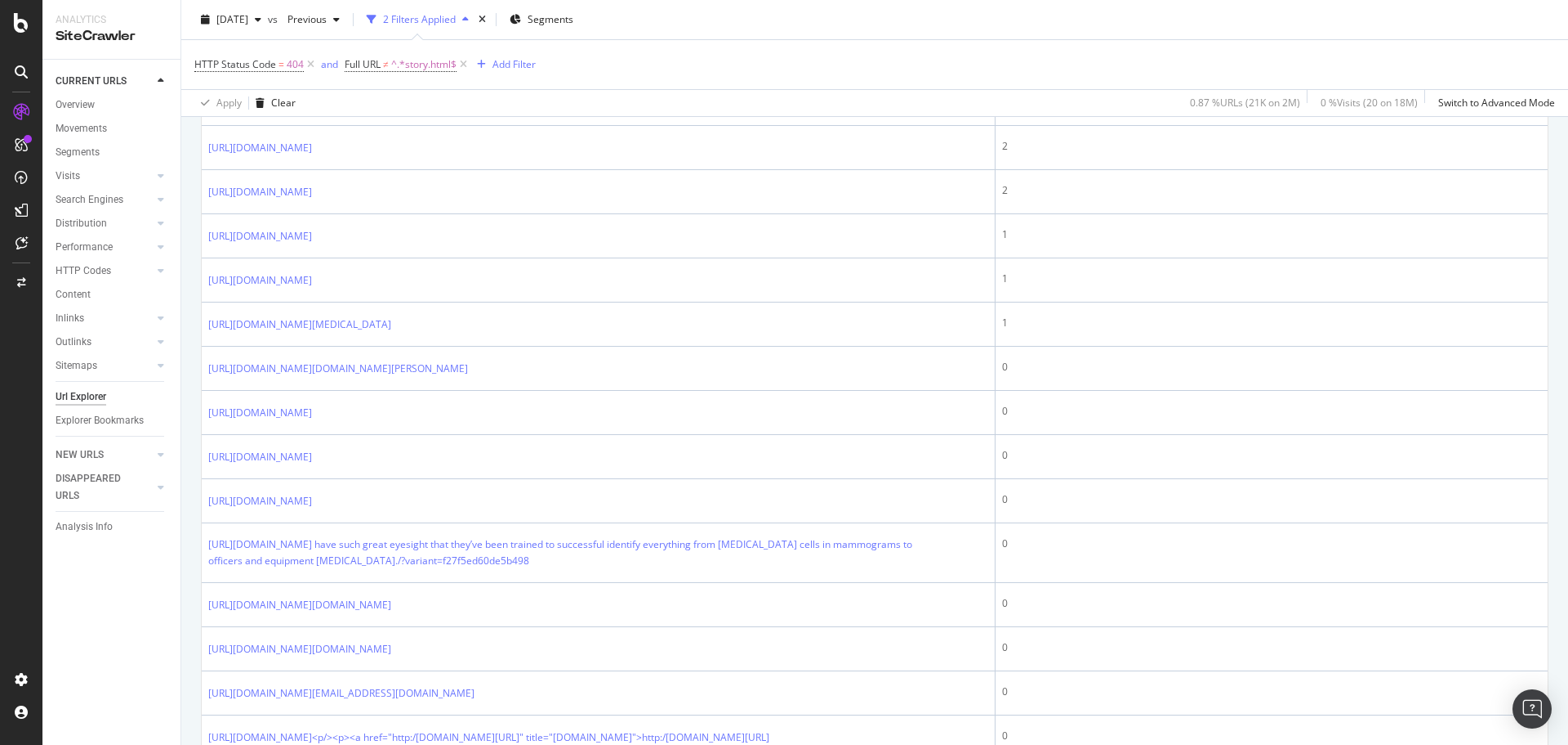
drag, startPoint x: 186, startPoint y: 643, endPoint x: 183, endPoint y: 661, distance: 18.2
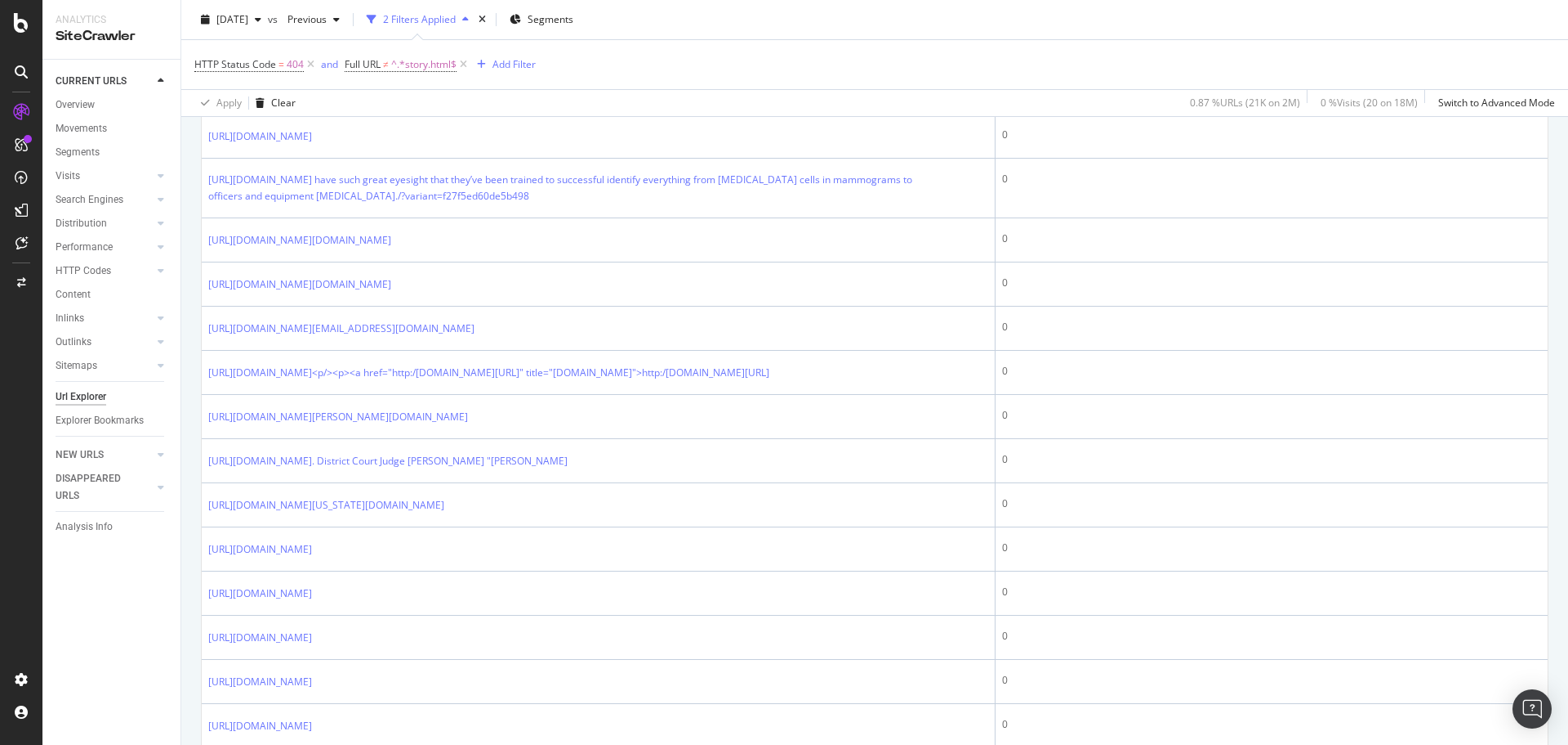
scroll to position [867, 0]
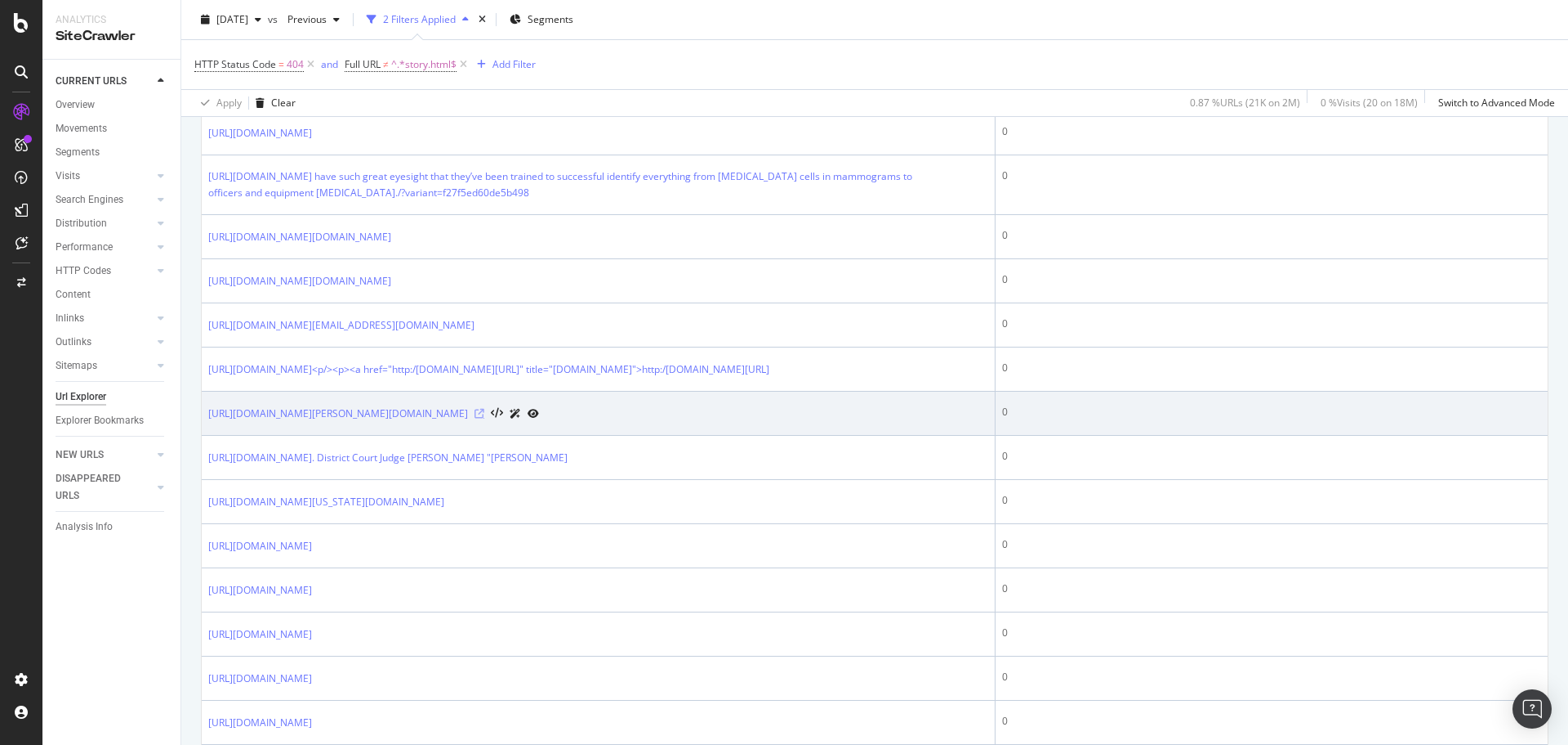
click at [484, 418] on icon at bounding box center [480, 413] width 10 height 10
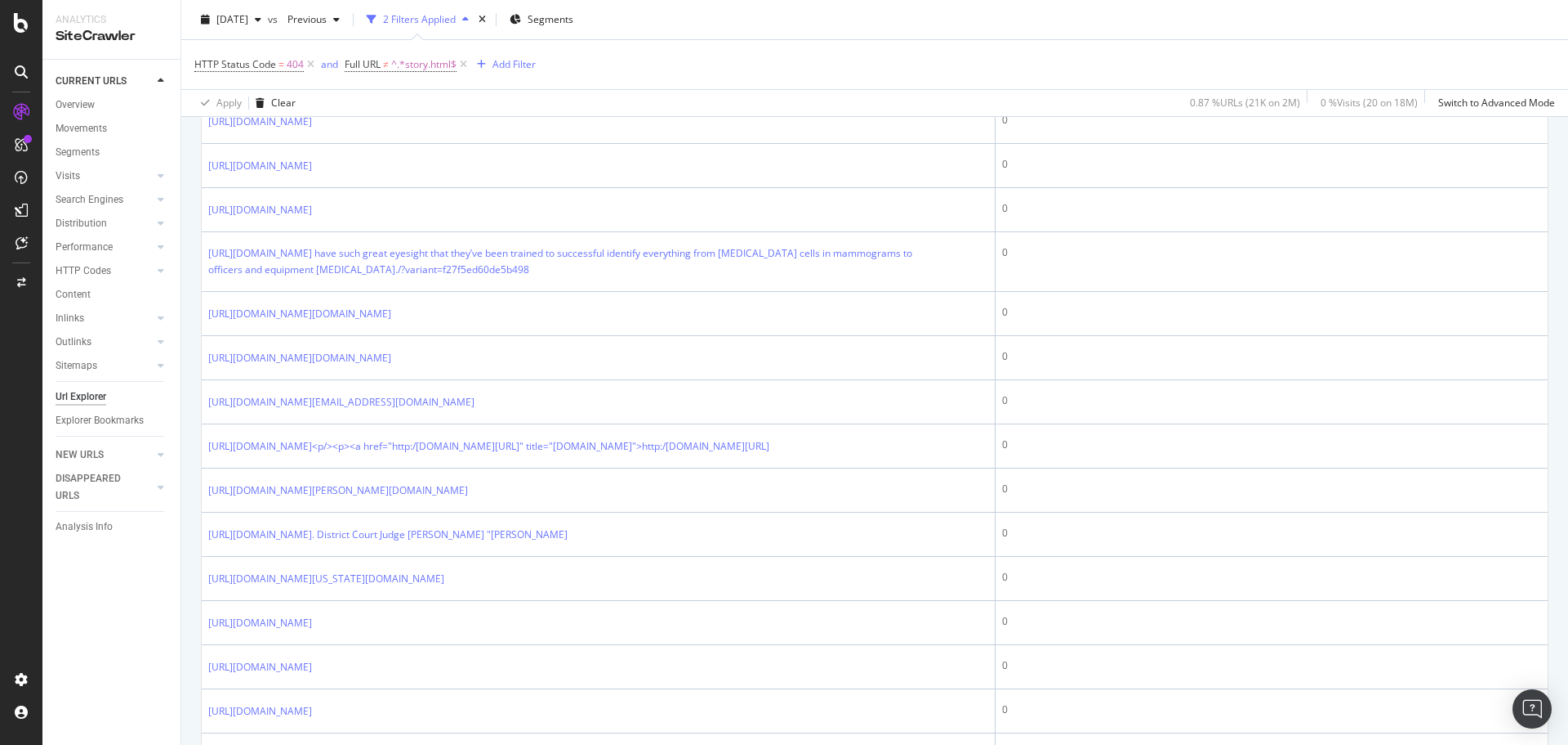
scroll to position [0, 0]
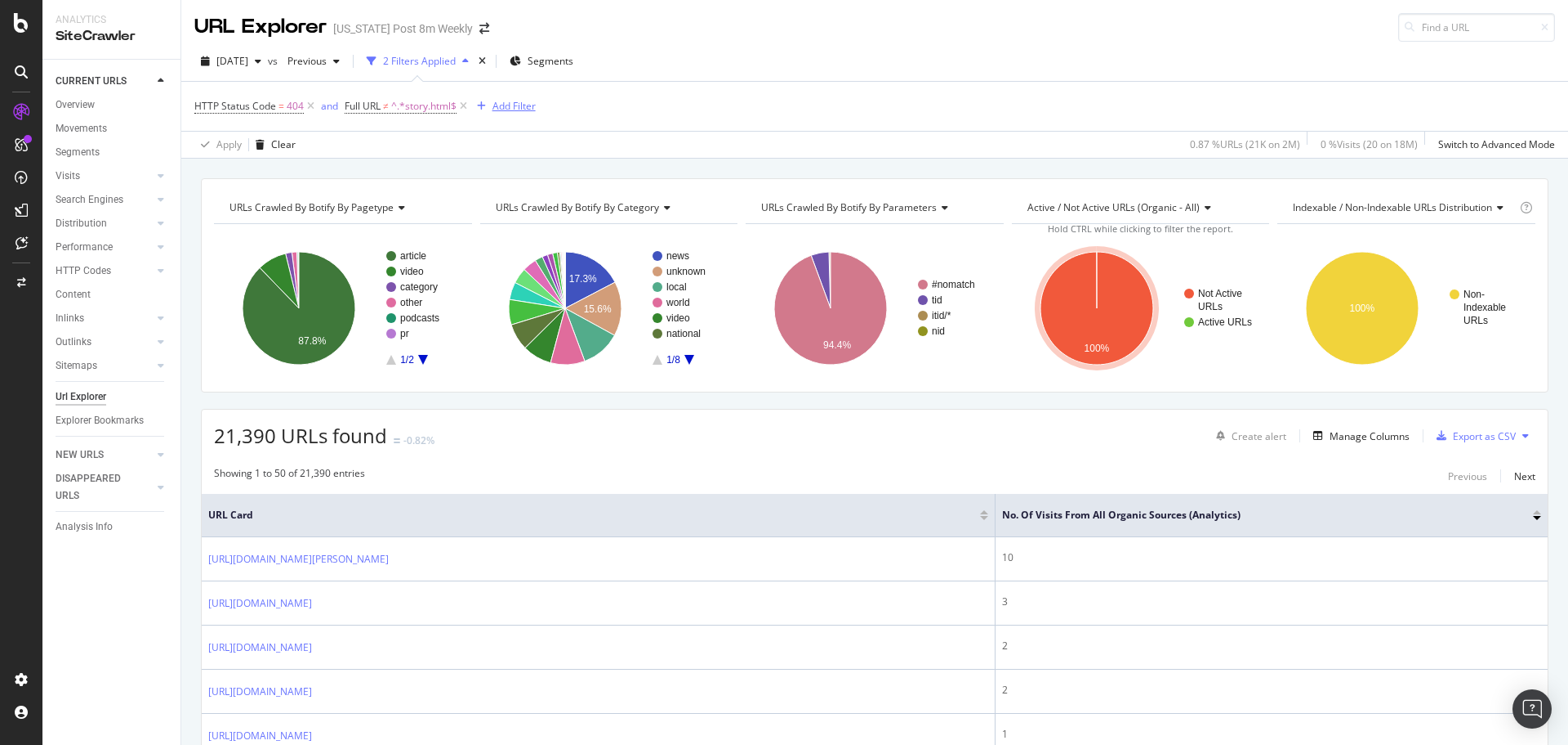
click at [504, 99] on div "Add Filter" at bounding box center [513, 106] width 43 height 13
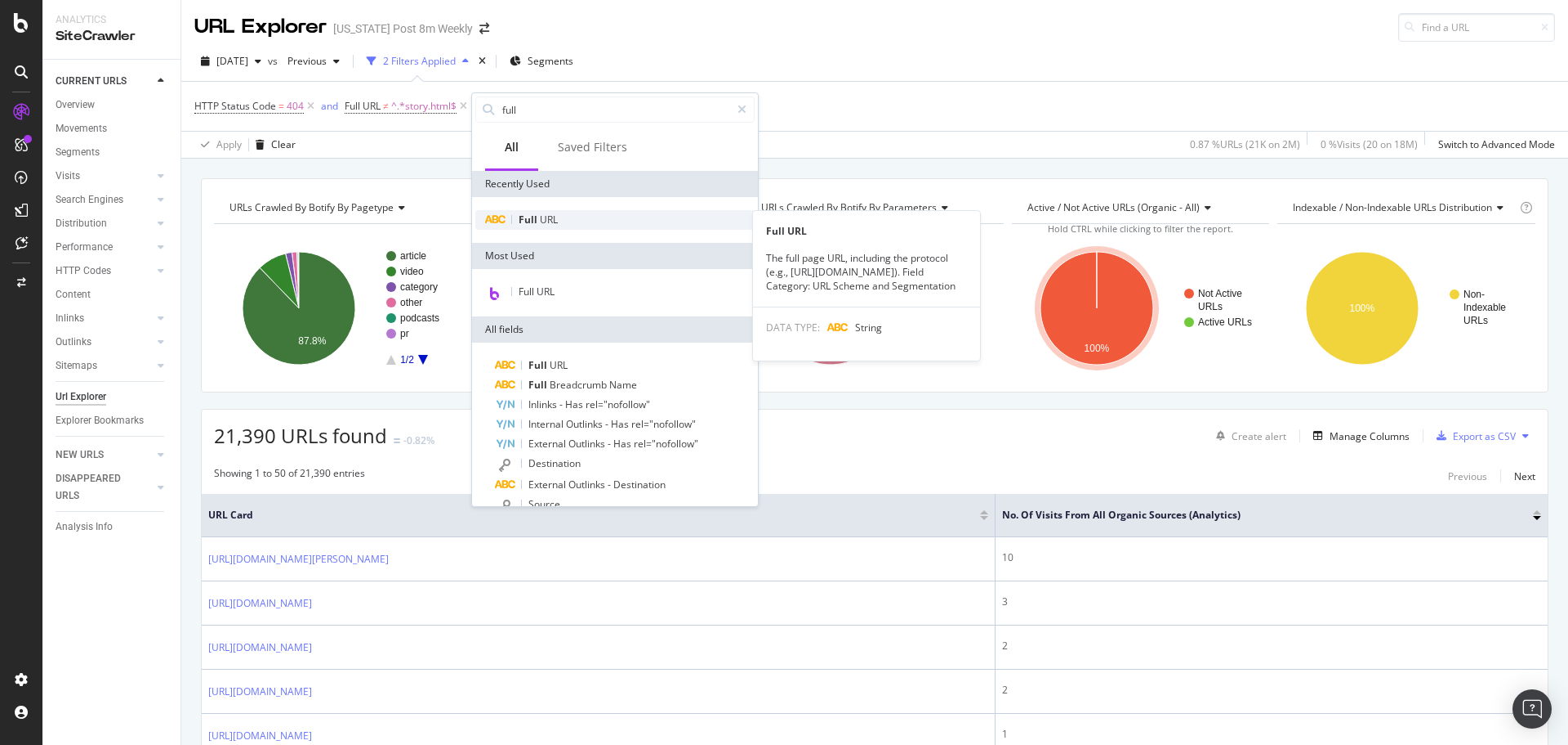
click at [550, 222] on span "URL" at bounding box center [549, 220] width 18 height 13
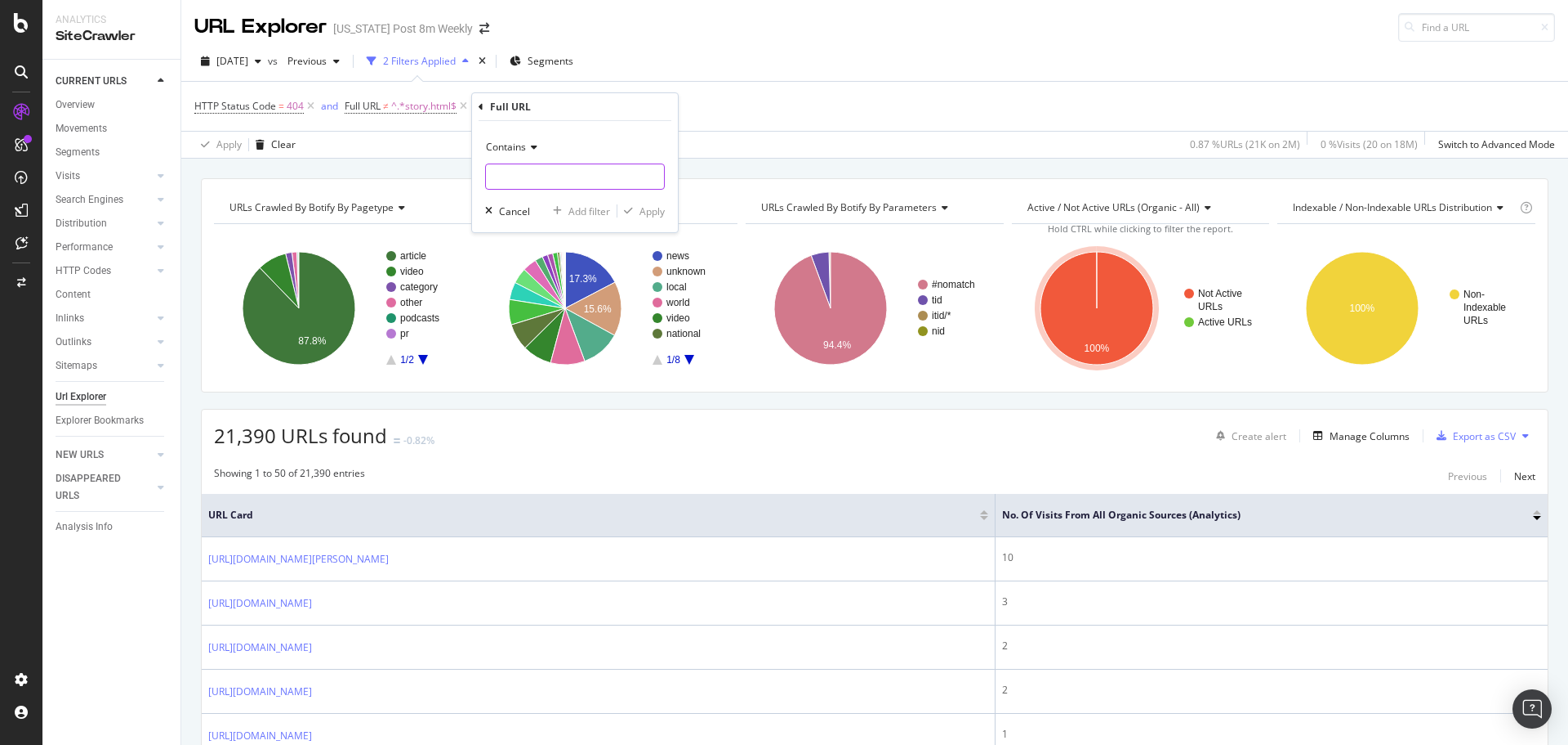
click at [546, 173] on input "text" at bounding box center [575, 176] width 178 height 26
type input "olympics"
click at [667, 212] on div "Contains olympics Cancel Add filter Apply" at bounding box center [575, 176] width 206 height 111
click at [658, 215] on div "Apply" at bounding box center [652, 211] width 25 height 13
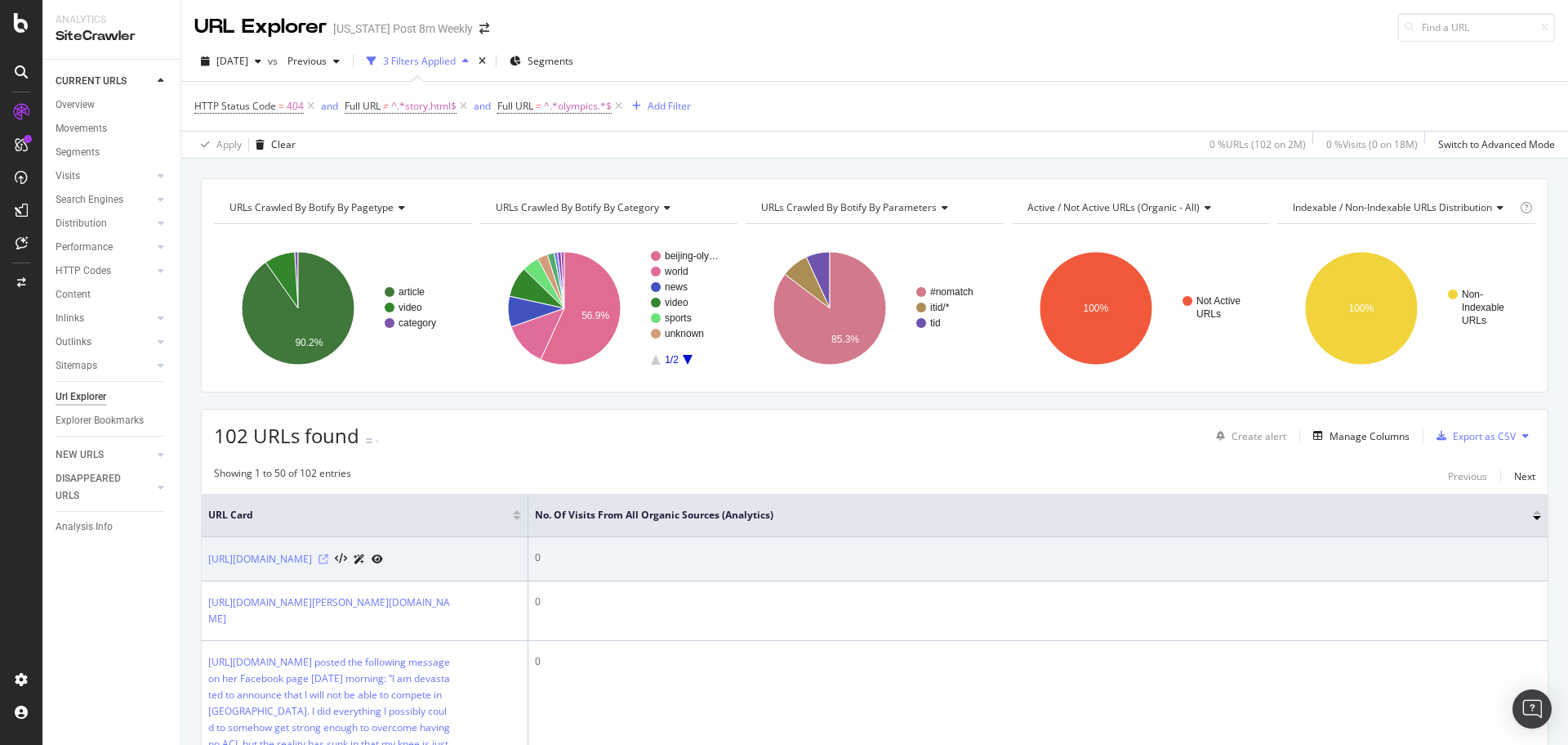
click at [328, 564] on icon at bounding box center [324, 559] width 10 height 10
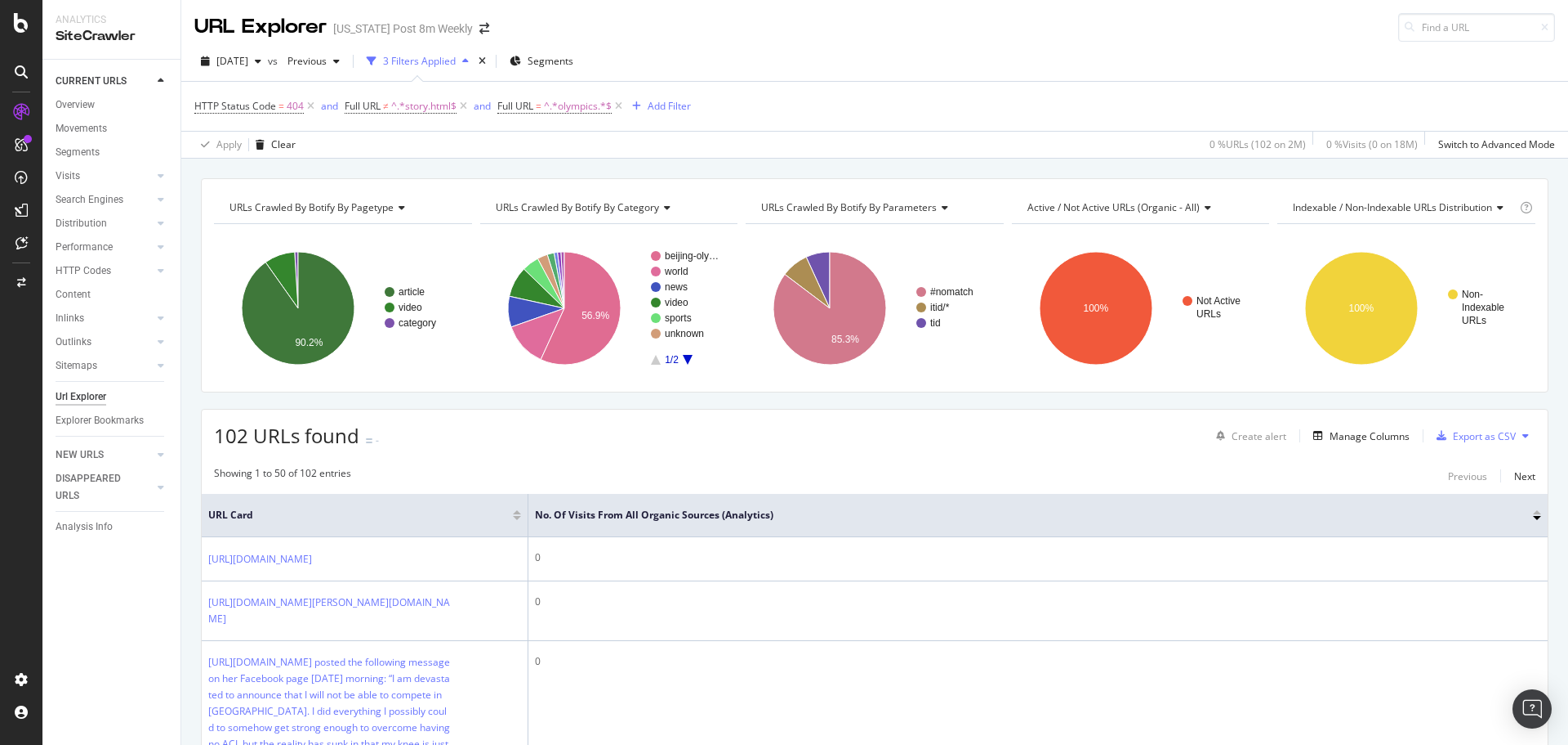
click at [152, 653] on div "CURRENT URLS Overview Movements Segments Visits Analysis Orphan URLs Search Eng…" at bounding box center [111, 402] width 138 height 685
click at [175, 616] on div "CURRENT URLS Overview Movements Segments Visits Analysis Orphan URLs Search Eng…" at bounding box center [111, 402] width 138 height 685
click at [621, 107] on icon at bounding box center [618, 106] width 13 height 16
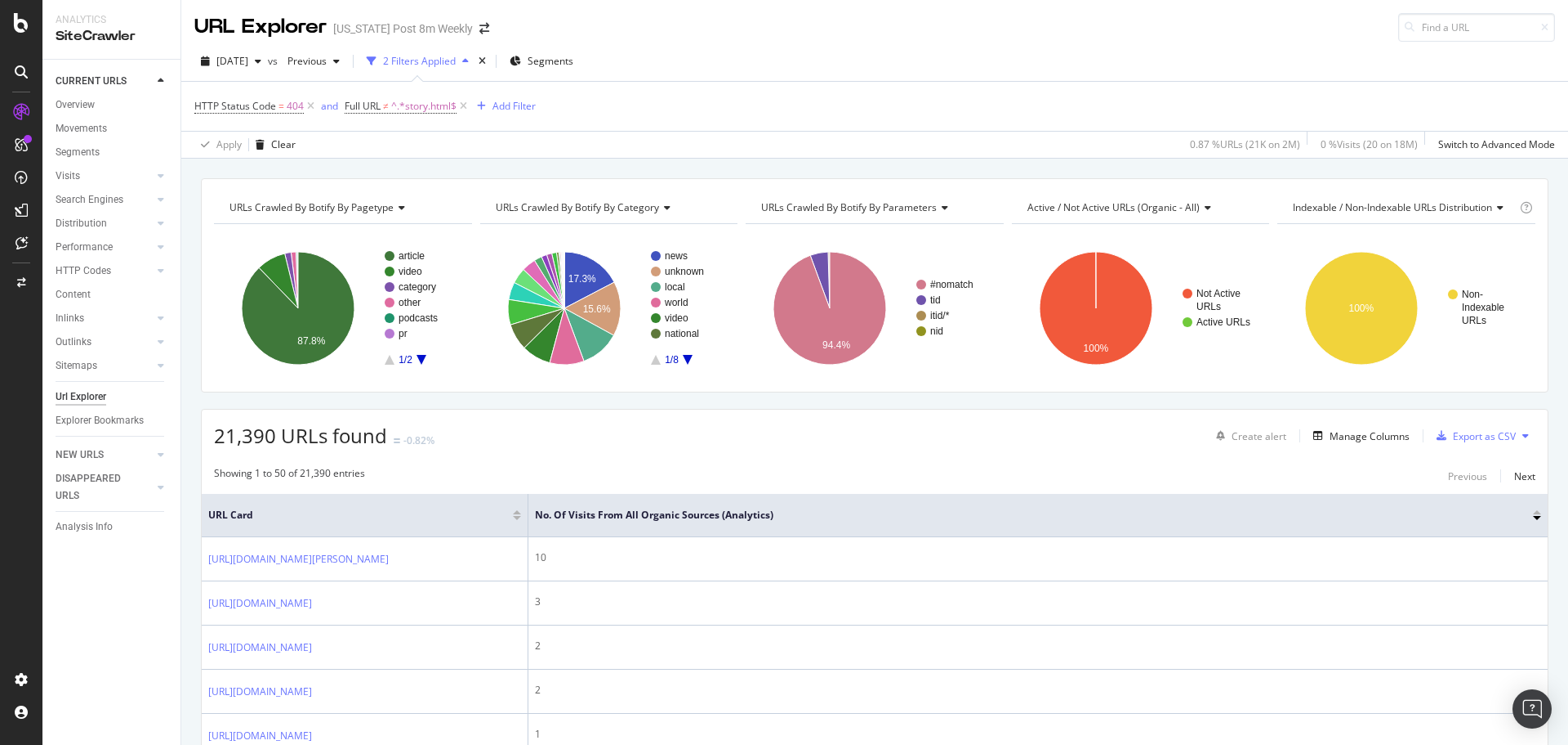
click at [19, 72] on icon at bounding box center [21, 72] width 13 height 13
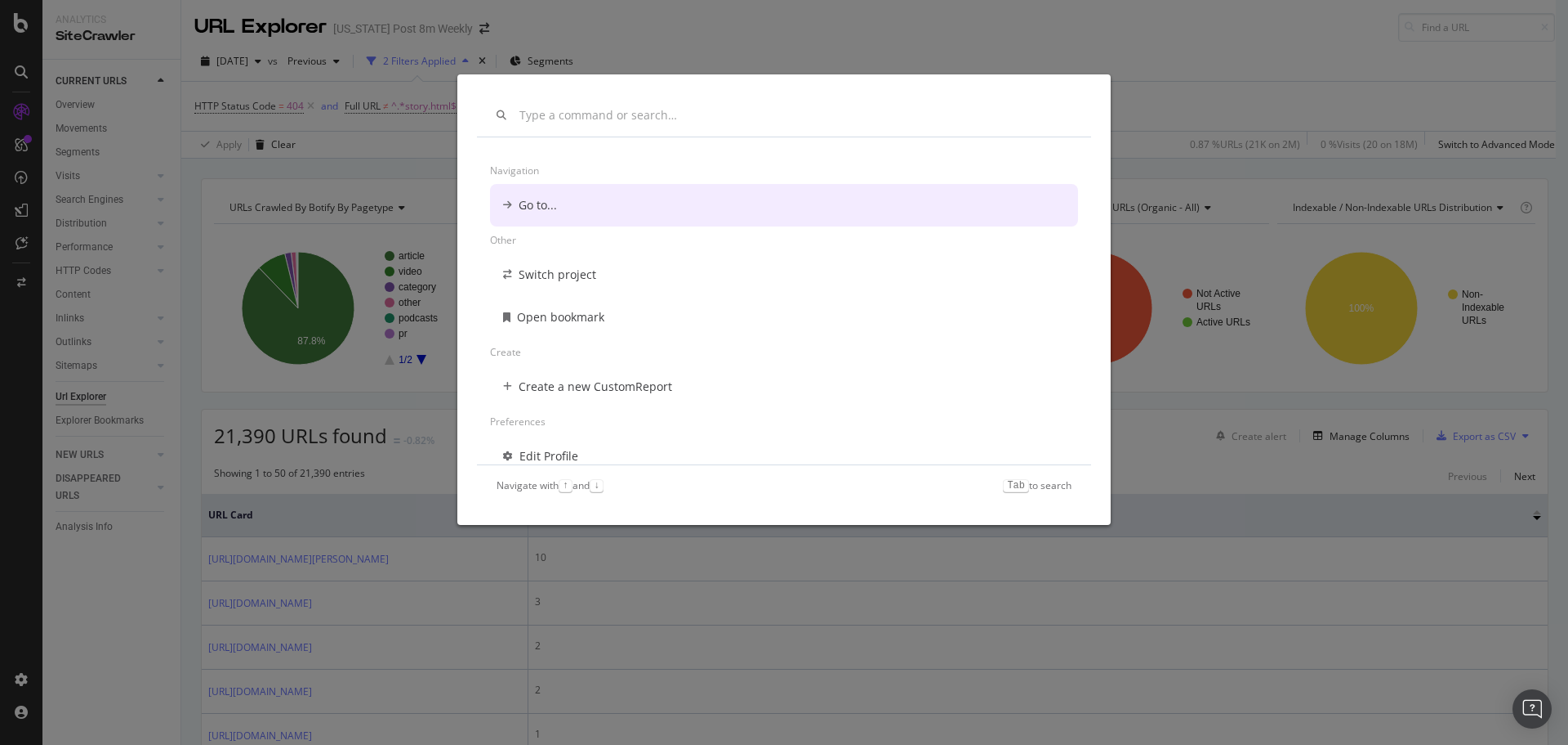
click at [362, 132] on div "Navigation Go to... Other Switch project Open bookmark Create Create a new Cust…" at bounding box center [784, 372] width 1568 height 745
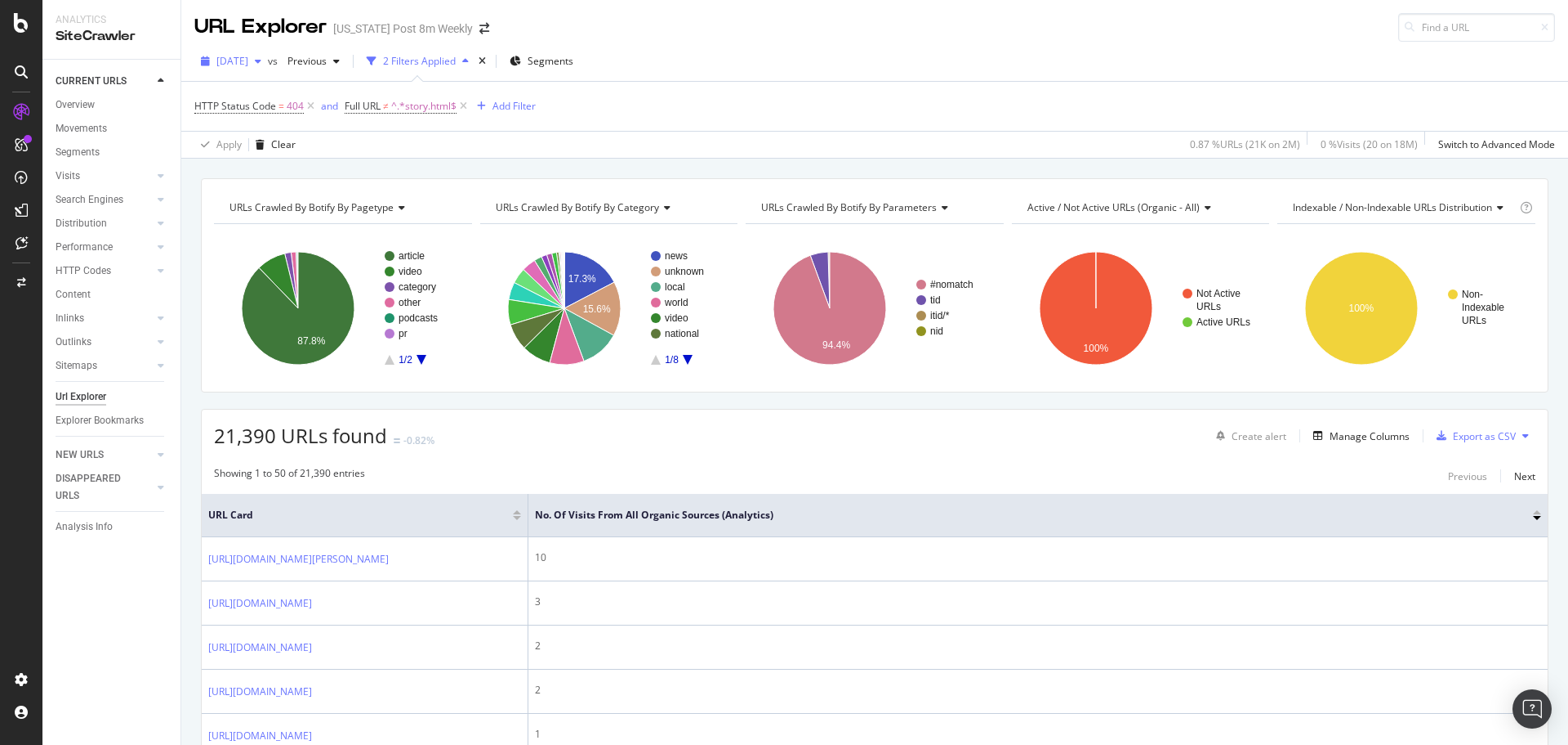
click at [248, 60] on span "[DATE]" at bounding box center [232, 61] width 32 height 13
click at [603, 44] on div "[DATE] vs Previous 2 Filters Applied Segments HTTP Status Code = 404 and Full U…" at bounding box center [875, 99] width 1387 height 117
